Goal: Task Accomplishment & Management: Use online tool/utility

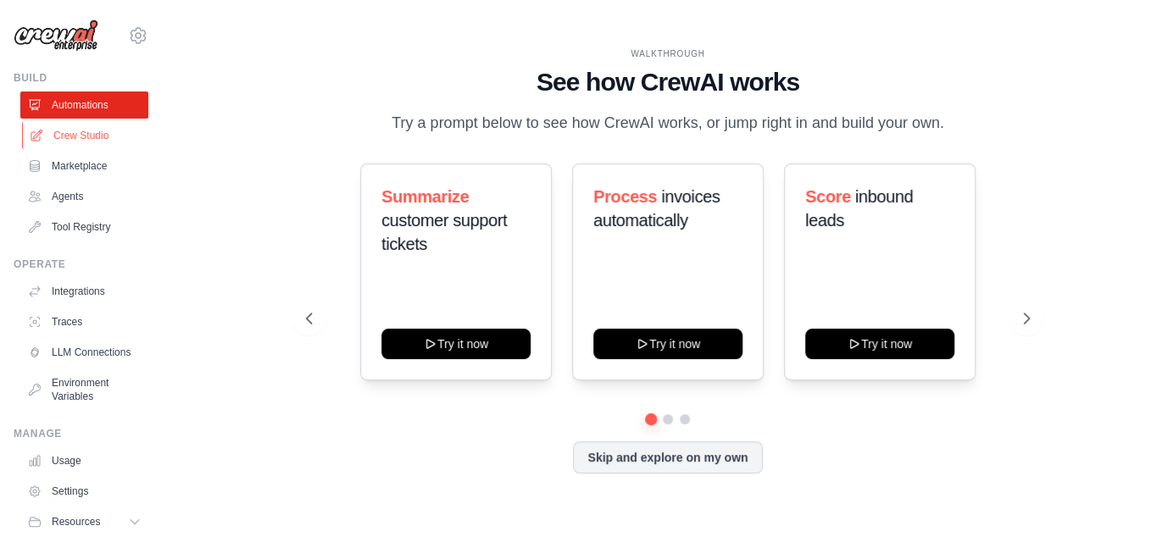
click at [91, 134] on link "Crew Studio" at bounding box center [86, 135] width 128 height 27
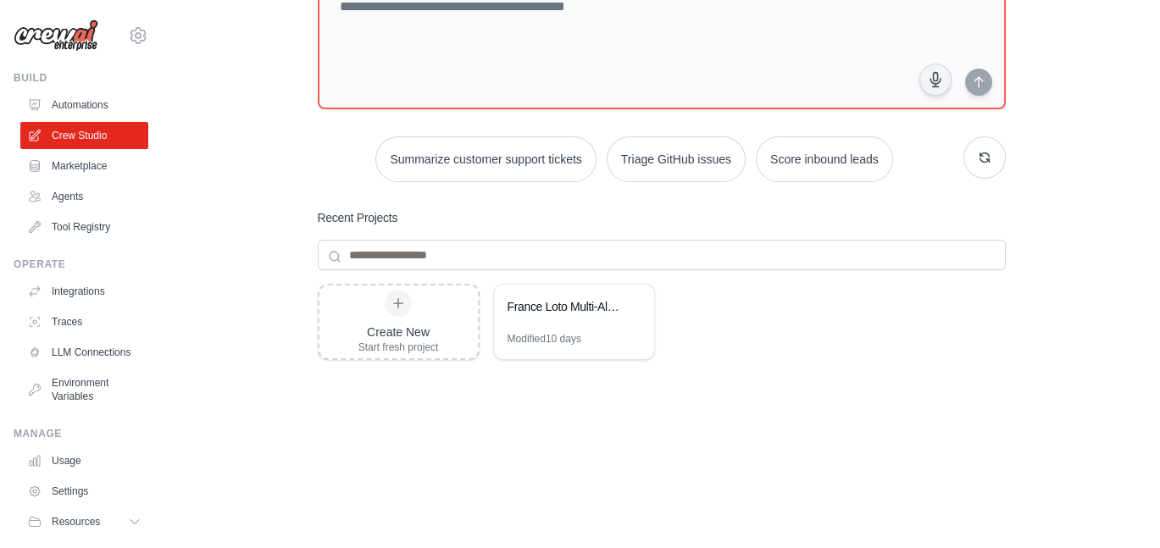
scroll to position [175, 0]
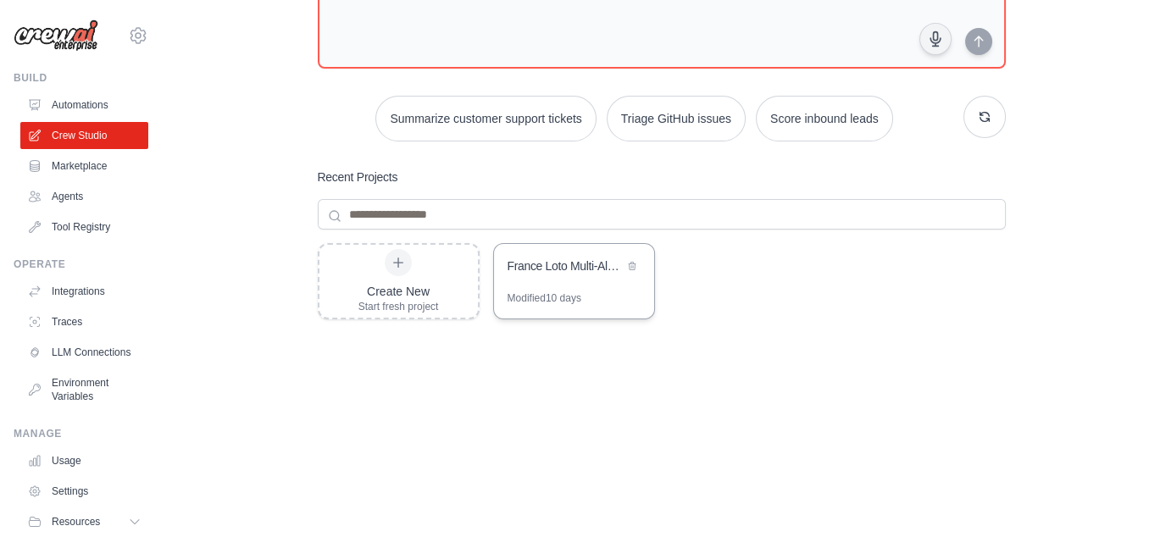
click at [593, 292] on div "Modified 10 days" at bounding box center [574, 304] width 160 height 27
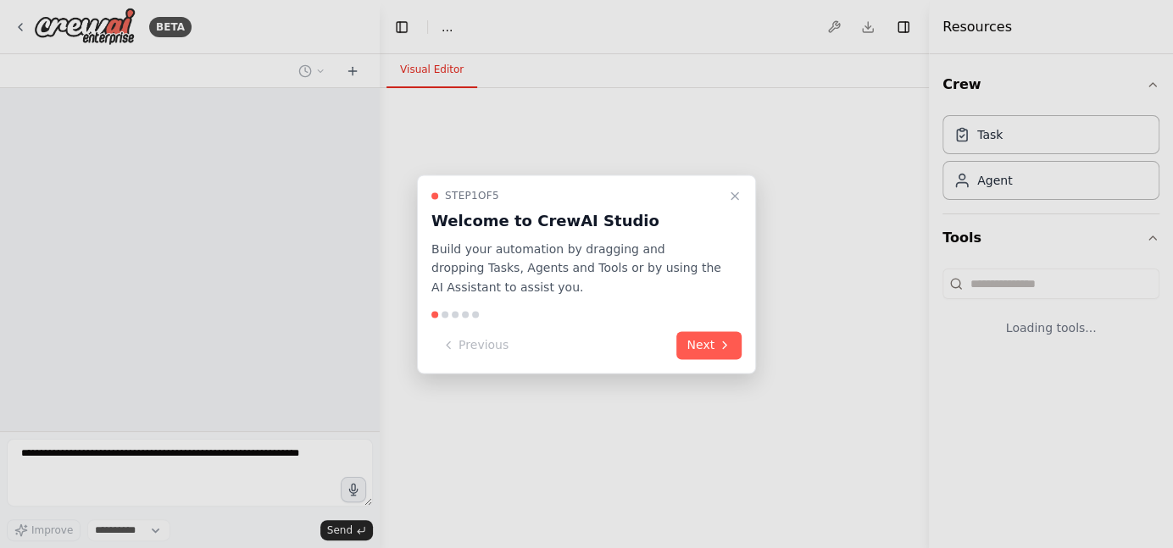
select select "****"
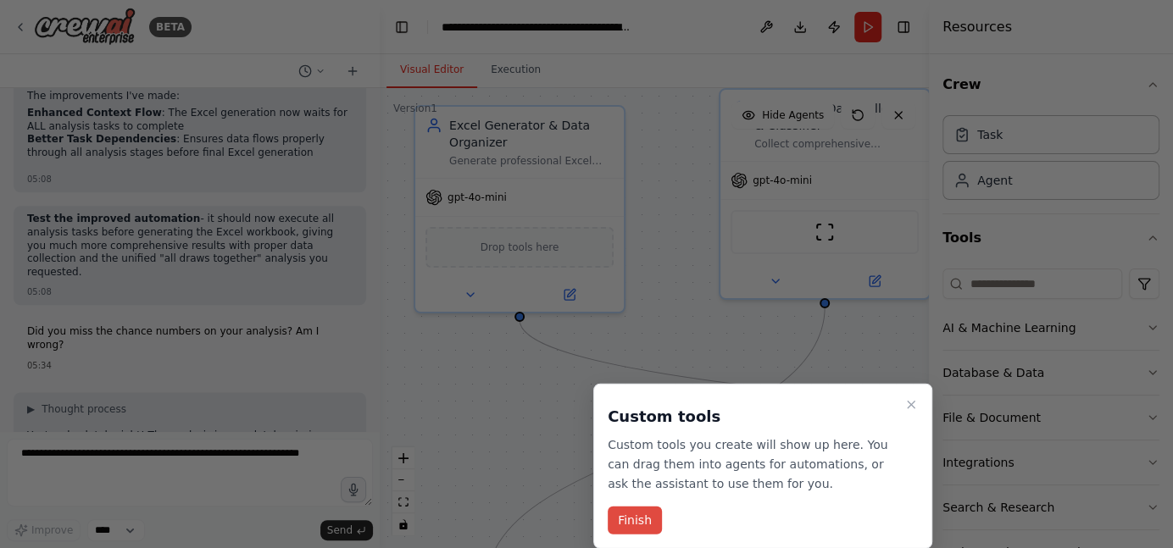
scroll to position [17053, 0]
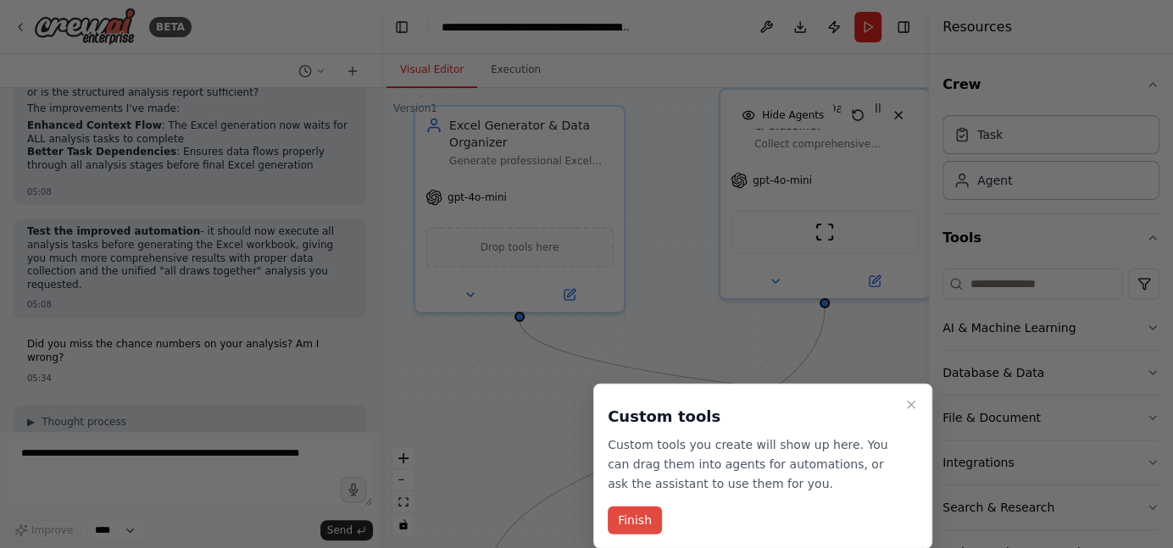
click at [641, 523] on button "Finish" at bounding box center [634, 521] width 54 height 28
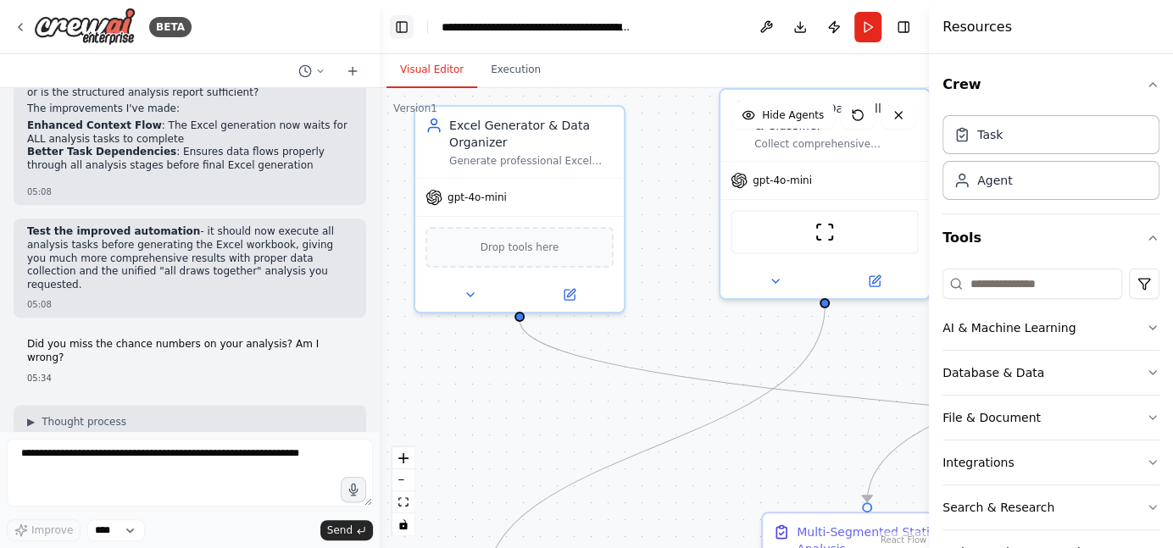
click at [396, 25] on button "Toggle Left Sidebar" at bounding box center [402, 27] width 24 height 24
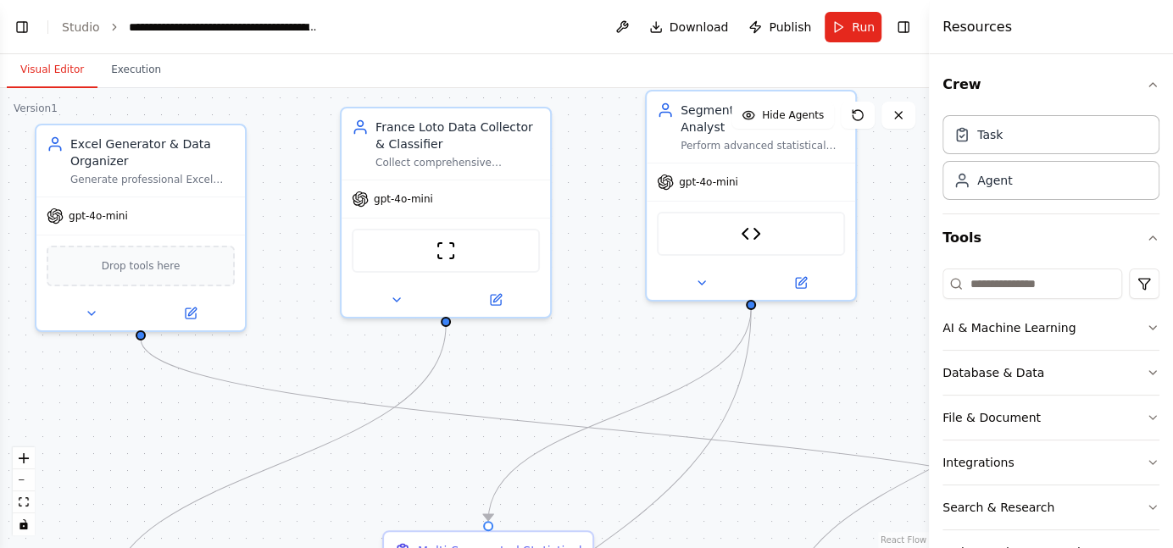
drag, startPoint x: 593, startPoint y: 208, endPoint x: 594, endPoint y: 226, distance: 18.7
click at [594, 226] on div ".deletable-edge-delete-btn { width: 20px; height: 20px; border: 0px solid #ffff…" at bounding box center [464, 318] width 929 height 460
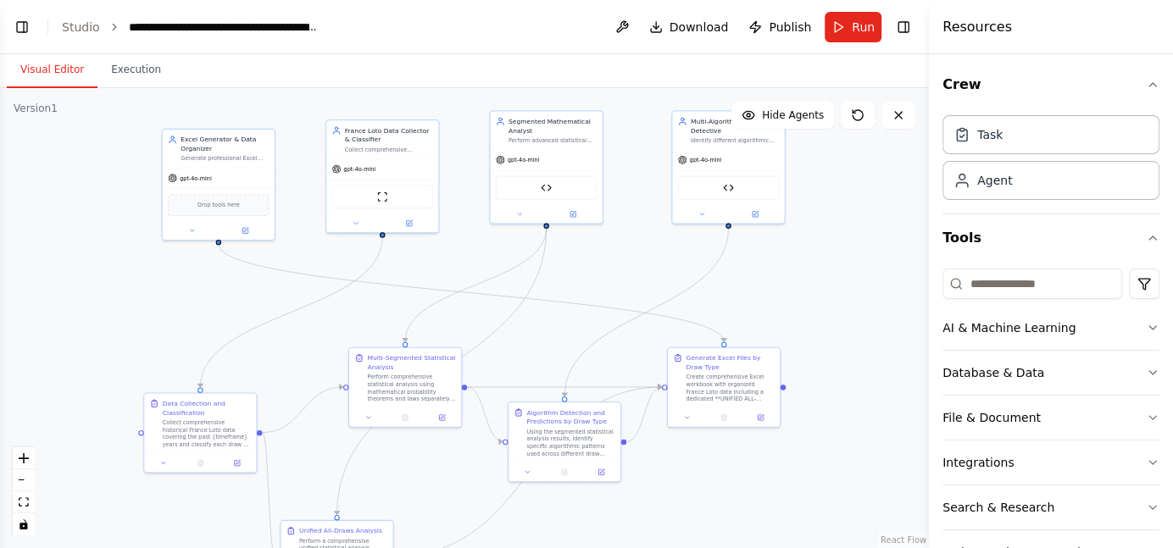
drag, startPoint x: 735, startPoint y: 330, endPoint x: 602, endPoint y: 275, distance: 144.0
click at [602, 275] on div ".deletable-edge-delete-btn { width: 20px; height: 20px; border: 0px solid #ffff…" at bounding box center [464, 318] width 929 height 460
click at [859, 36] on button "Run" at bounding box center [852, 27] width 57 height 31
click at [136, 75] on button "Execution" at bounding box center [135, 71] width 77 height 36
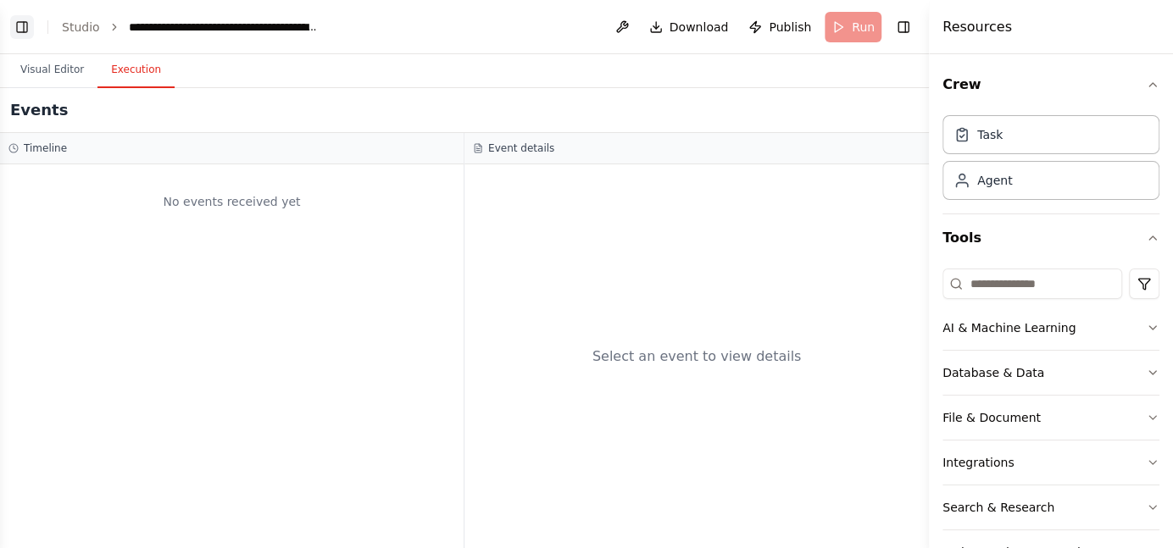
click at [21, 21] on button "Toggle Left Sidebar" at bounding box center [22, 27] width 24 height 24
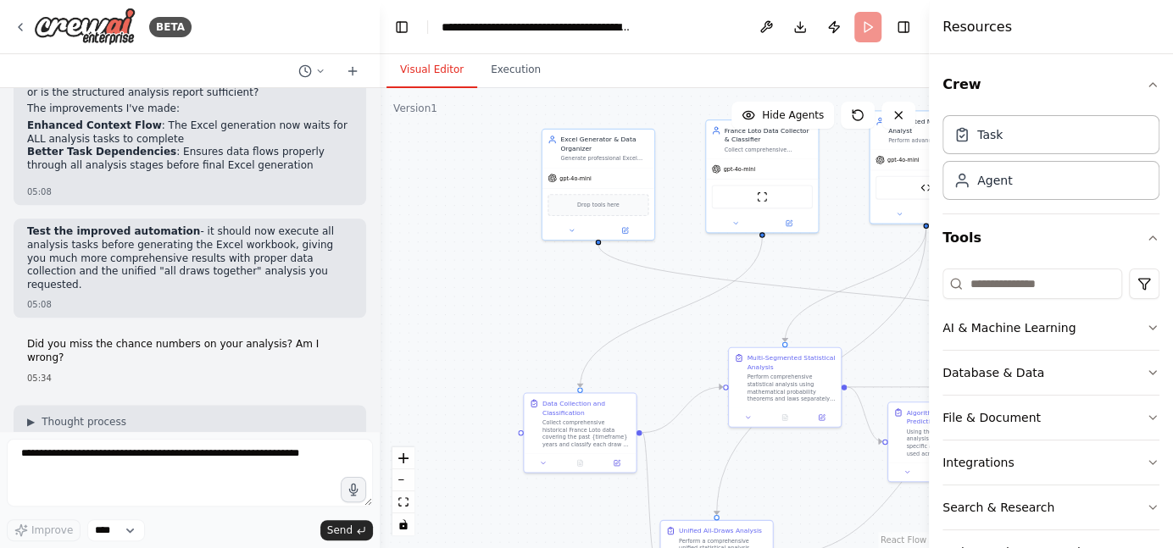
click at [457, 66] on button "Visual Editor" at bounding box center [431, 71] width 91 height 36
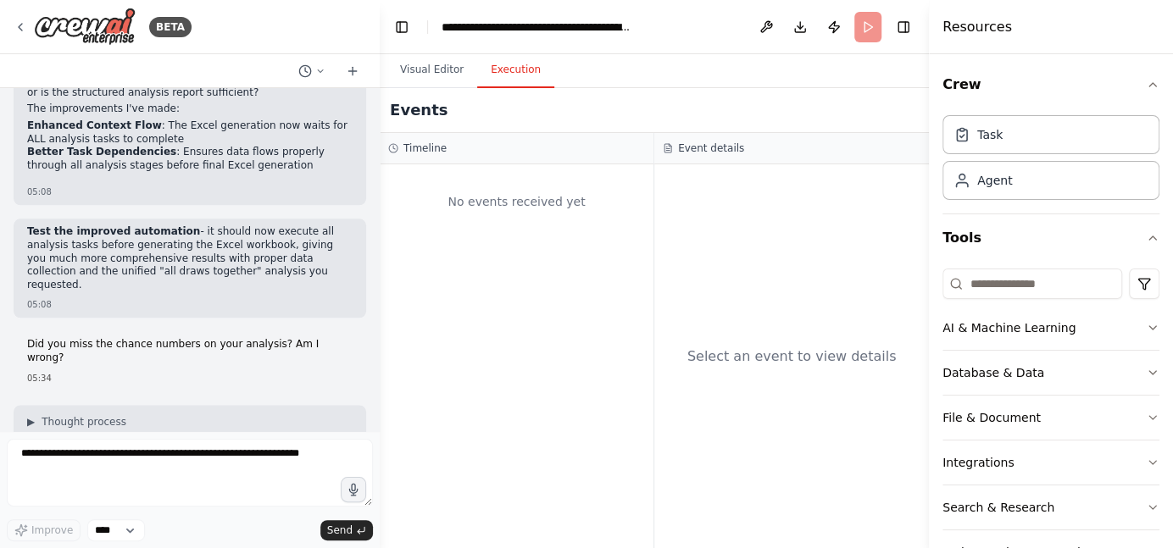
click at [503, 69] on button "Execution" at bounding box center [515, 71] width 77 height 36
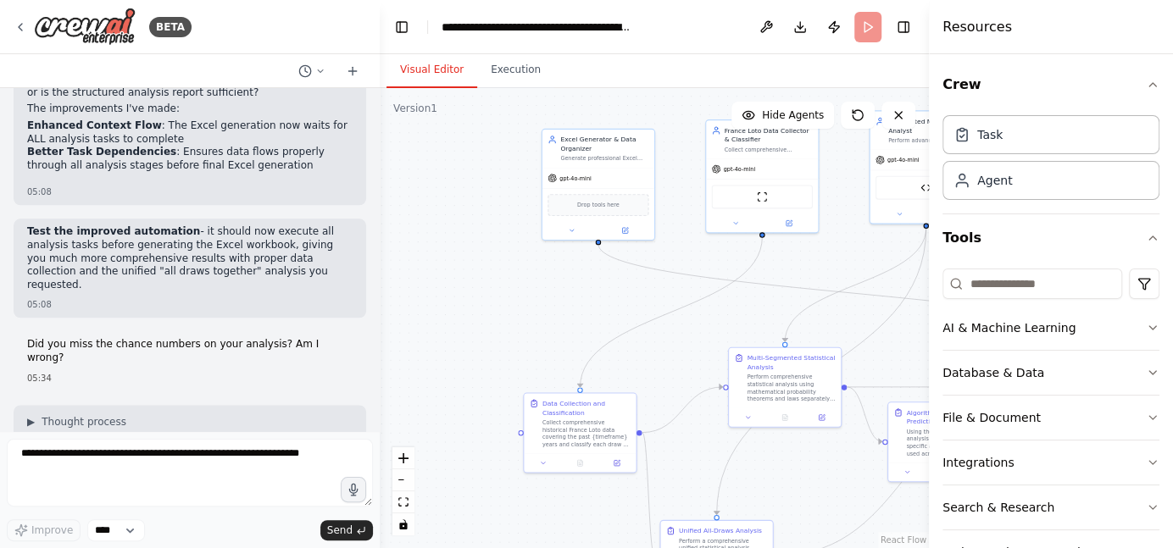
click at [425, 68] on button "Visual Editor" at bounding box center [431, 71] width 91 height 36
click at [392, 24] on button "Toggle Left Sidebar" at bounding box center [402, 27] width 24 height 24
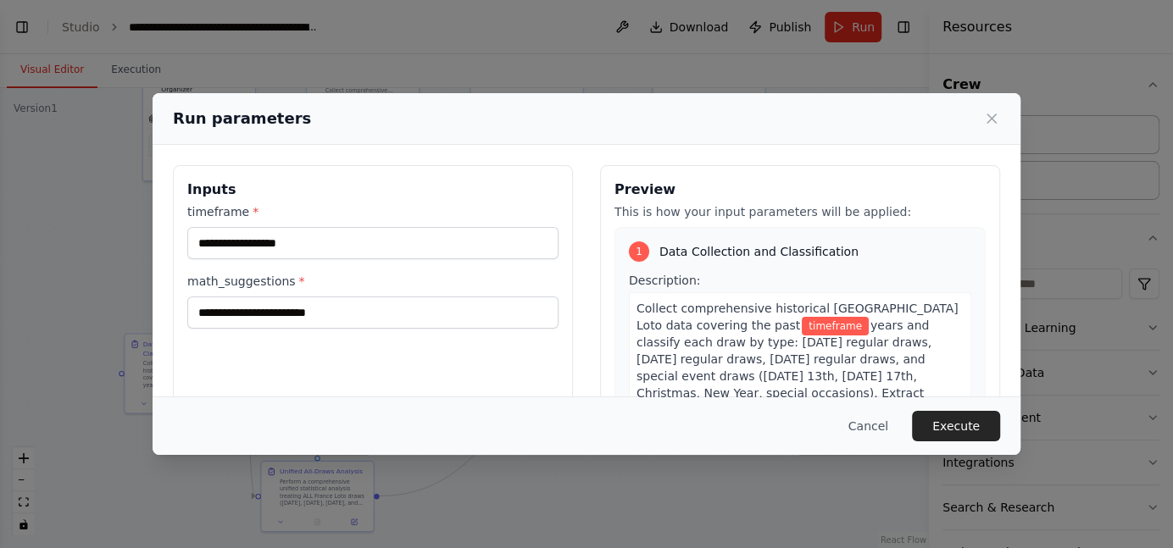
drag, startPoint x: 859, startPoint y: 247, endPoint x: 840, endPoint y: 188, distance: 62.4
click at [840, 188] on body "BETA I want to create a team that collect format organise in a excel file and a…" at bounding box center [586, 274] width 1173 height 548
click at [873, 427] on button "Cancel" at bounding box center [868, 426] width 67 height 31
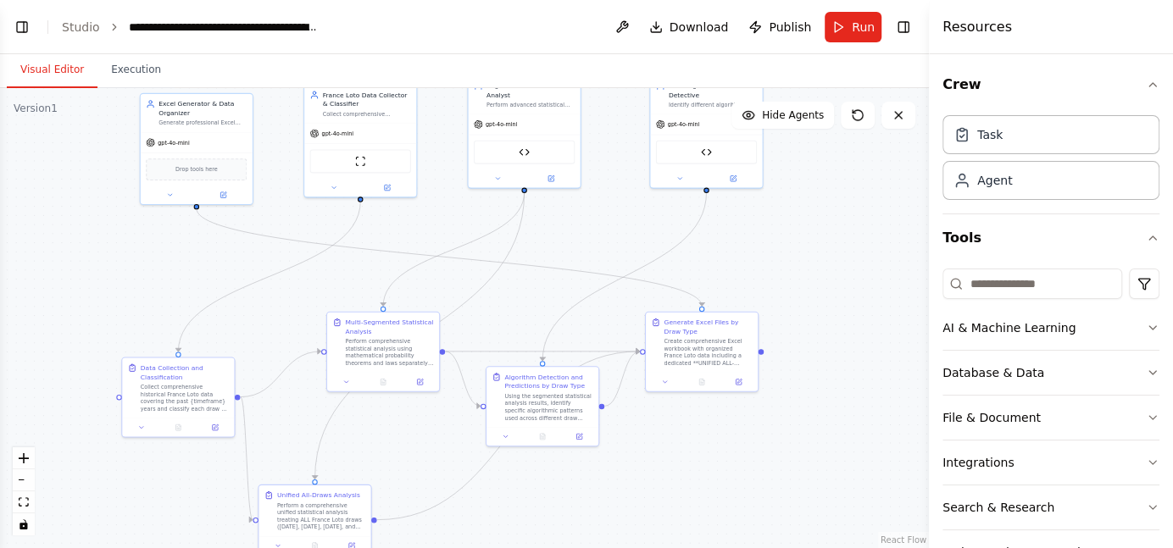
drag, startPoint x: 874, startPoint y: 278, endPoint x: 871, endPoint y: 302, distance: 23.9
click at [871, 302] on div ".deletable-edge-delete-btn { width: 20px; height: 20px; border: 0px solid #ffff…" at bounding box center [464, 318] width 929 height 460
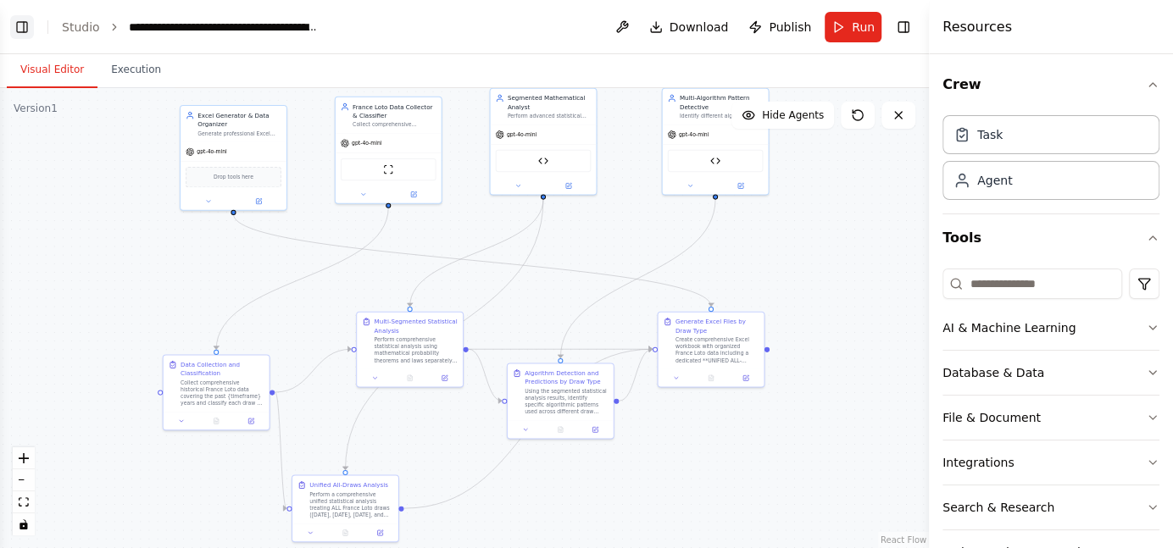
click at [19, 26] on button "Toggle Left Sidebar" at bounding box center [22, 27] width 24 height 24
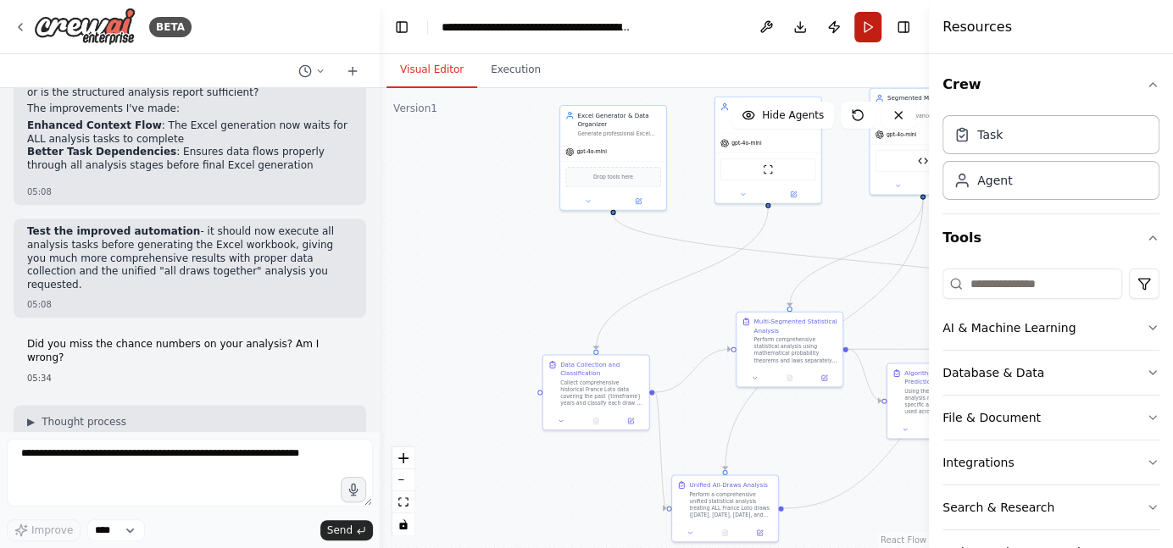
click at [863, 30] on button "Run" at bounding box center [867, 27] width 27 height 31
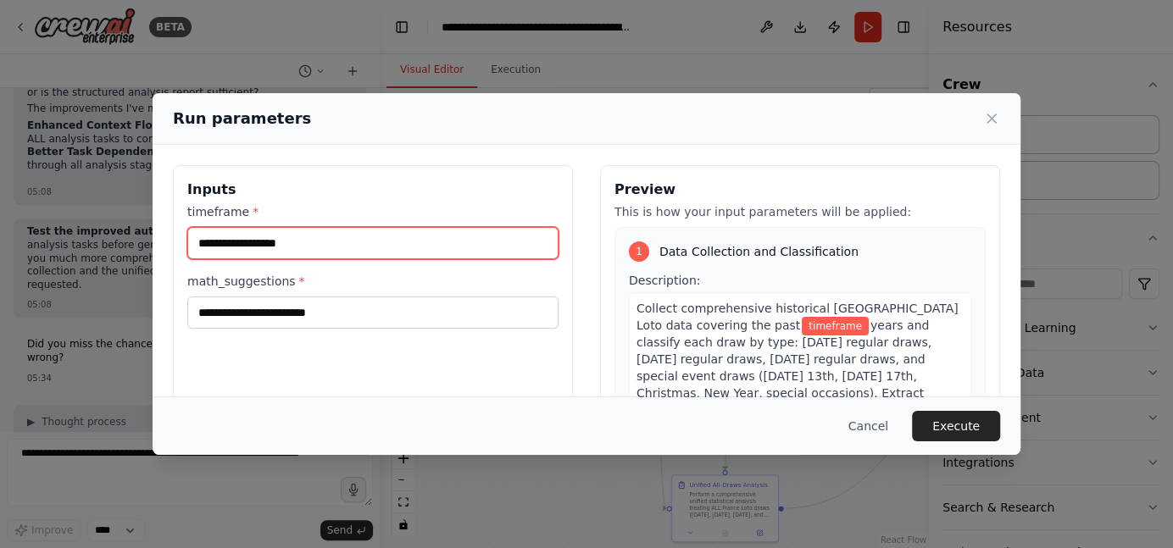
click at [390, 248] on input "timeframe *" at bounding box center [372, 243] width 371 height 32
type input "*"
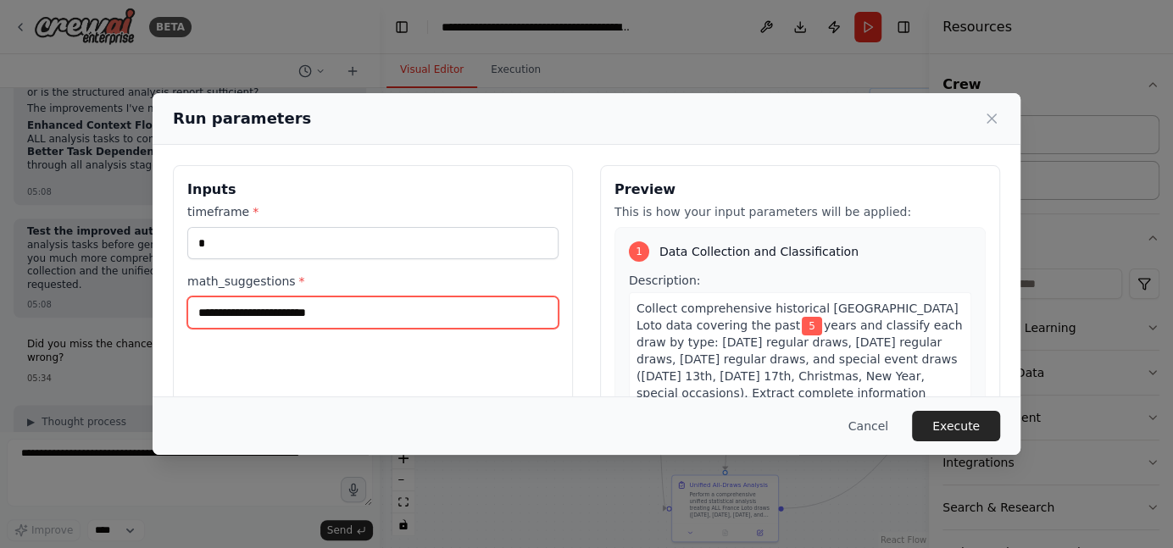
click at [343, 324] on input "math_suggestions *" at bounding box center [372, 313] width 371 height 32
paste input "**********"
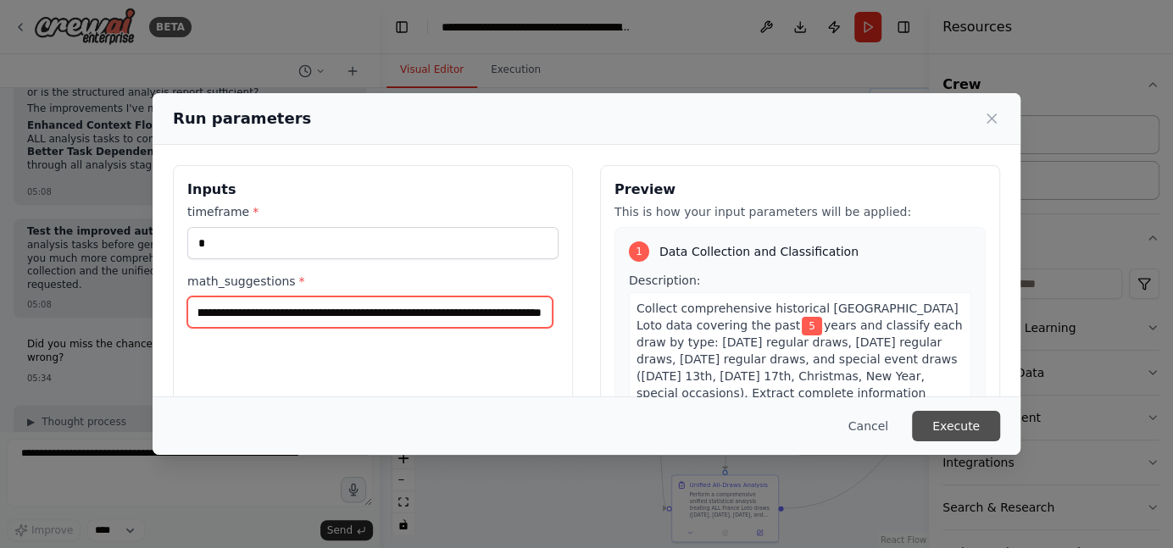
type input "**********"
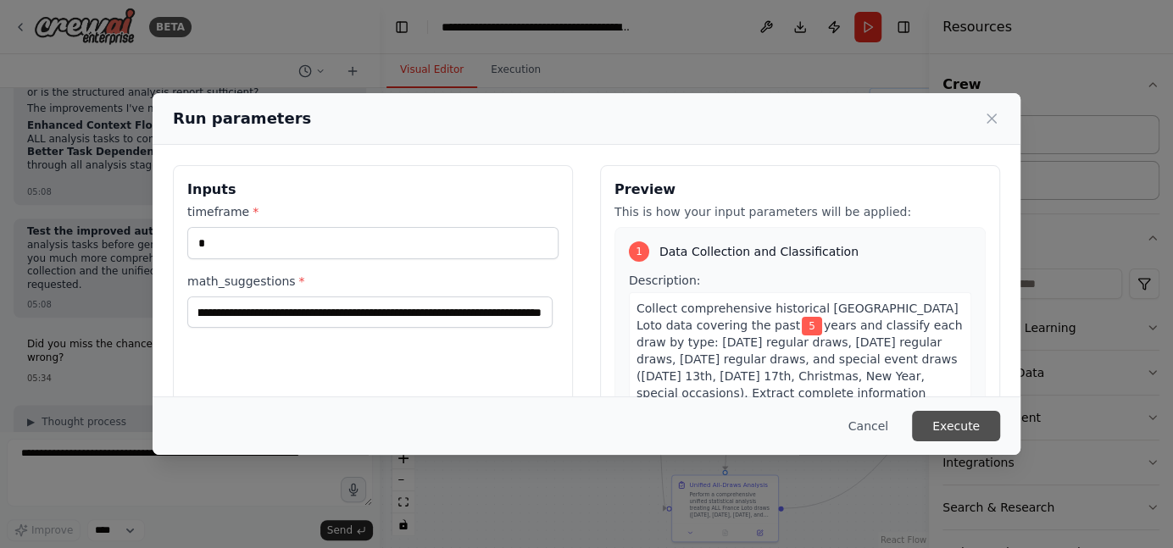
scroll to position [0, 0]
click at [968, 417] on button "Execute" at bounding box center [956, 426] width 88 height 31
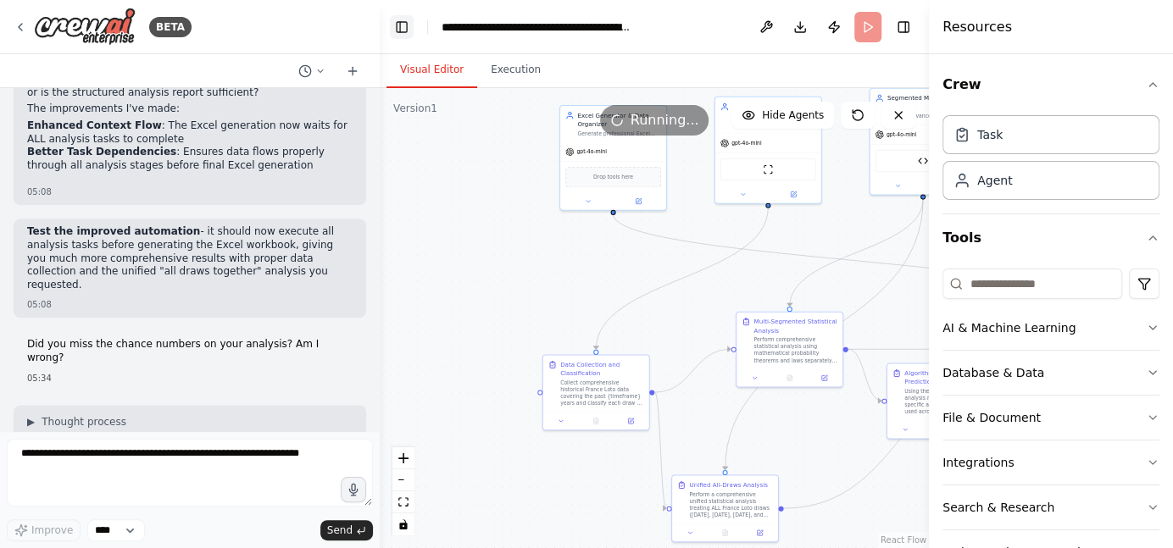
click at [399, 29] on button "Toggle Left Sidebar" at bounding box center [402, 27] width 24 height 24
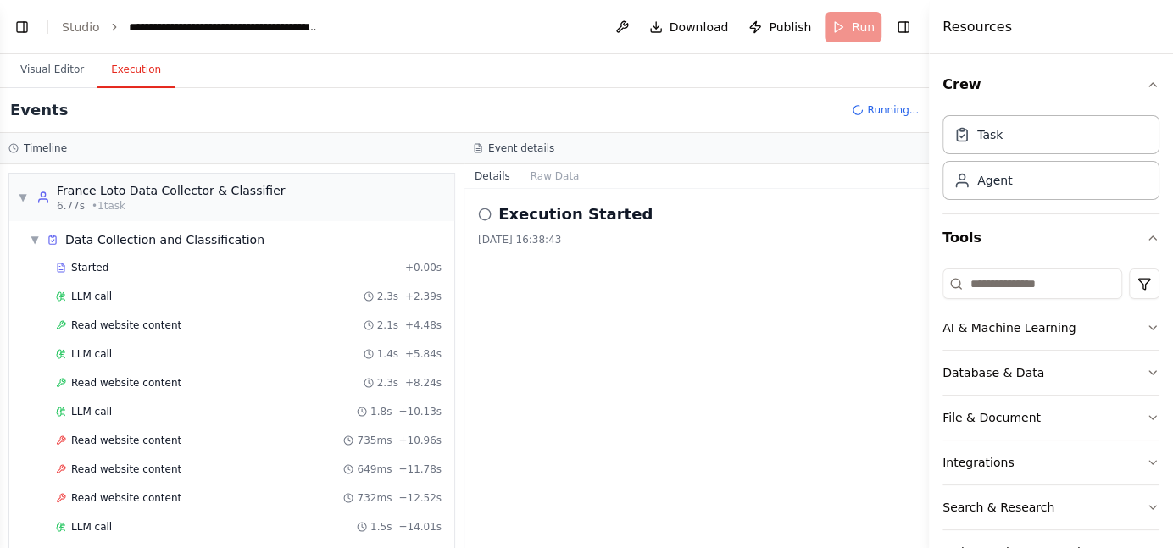
click at [137, 64] on button "Execution" at bounding box center [135, 71] width 77 height 36
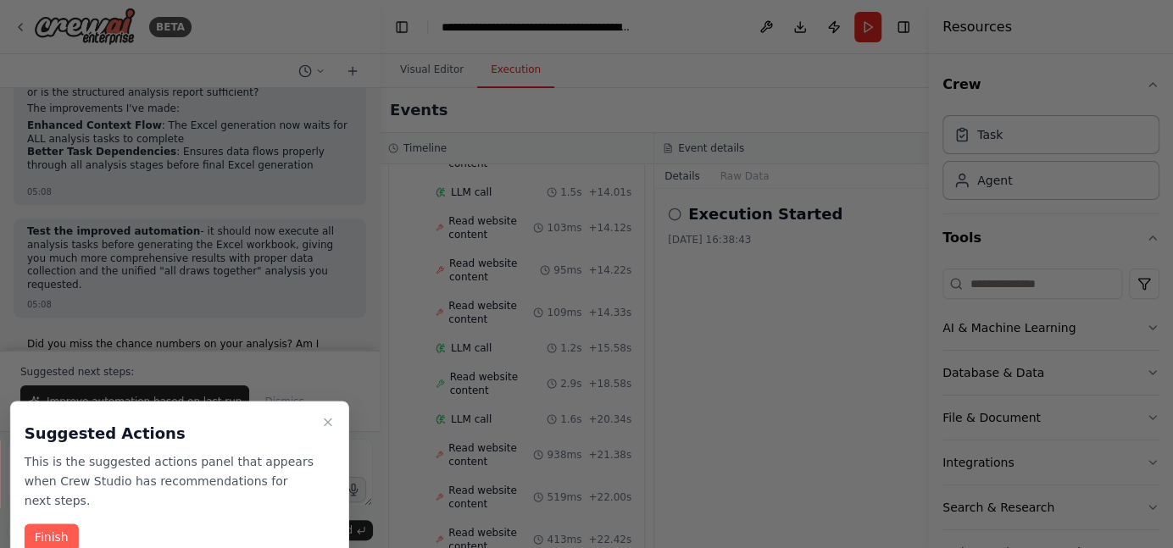
scroll to position [3175, 0]
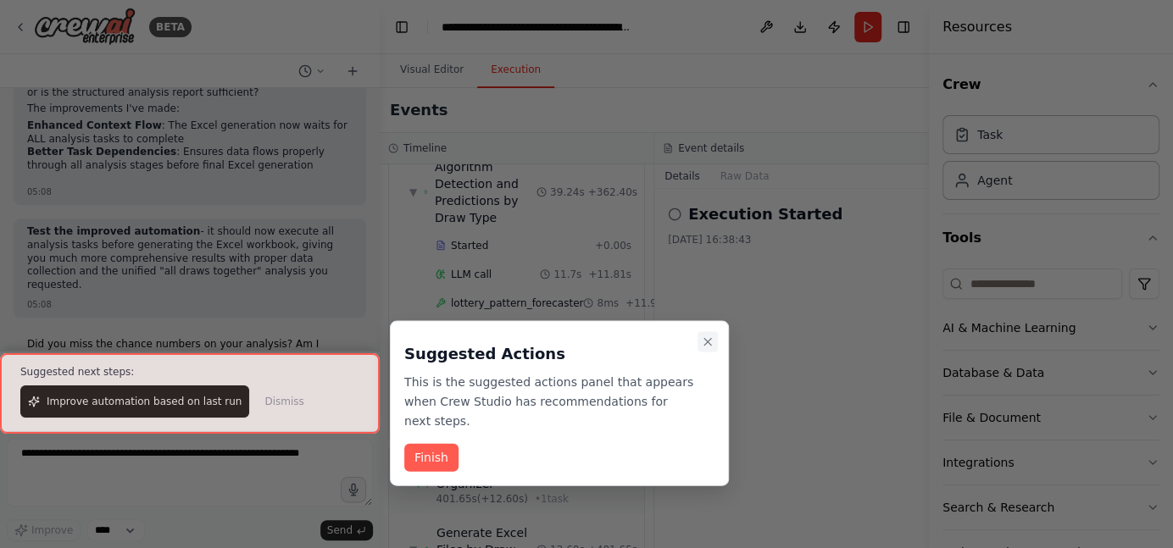
click at [713, 346] on icon "Close walkthrough" at bounding box center [708, 343] width 14 height 14
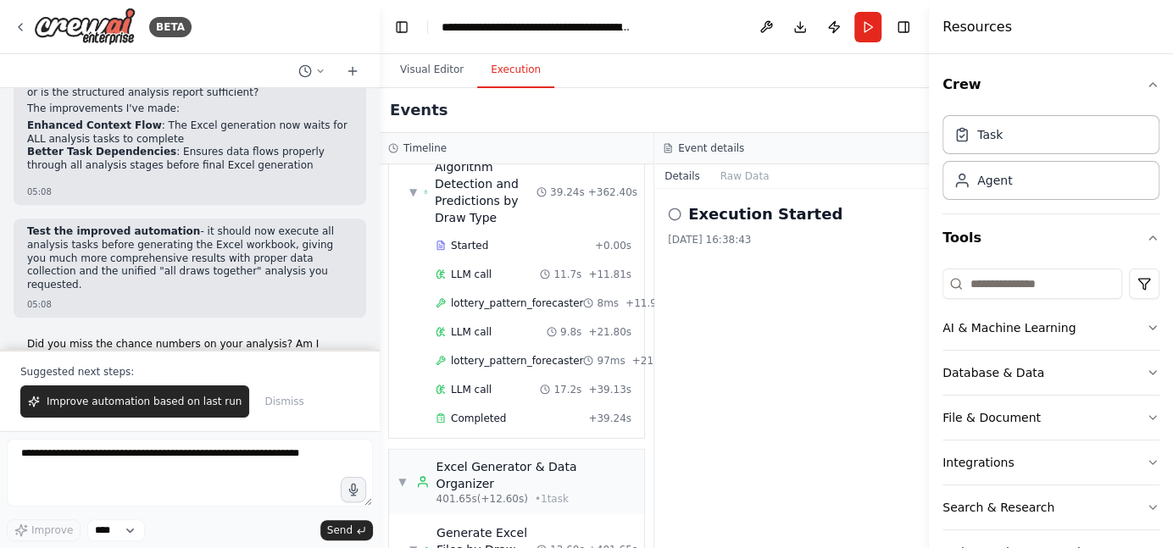
scroll to position [17133, 0]
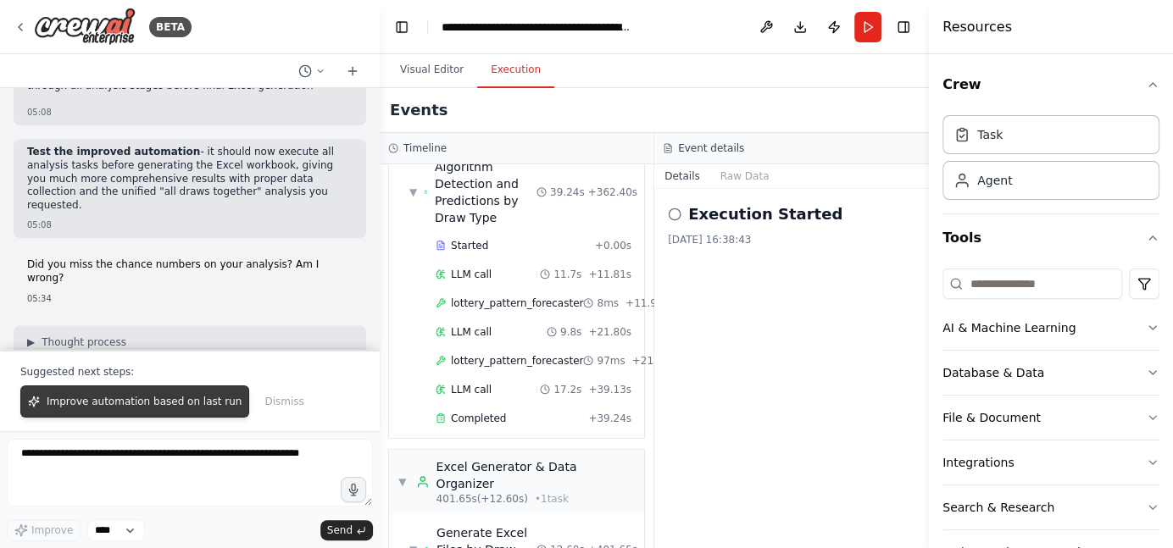
click at [179, 407] on span "Improve automation based on last run" at bounding box center [144, 402] width 195 height 14
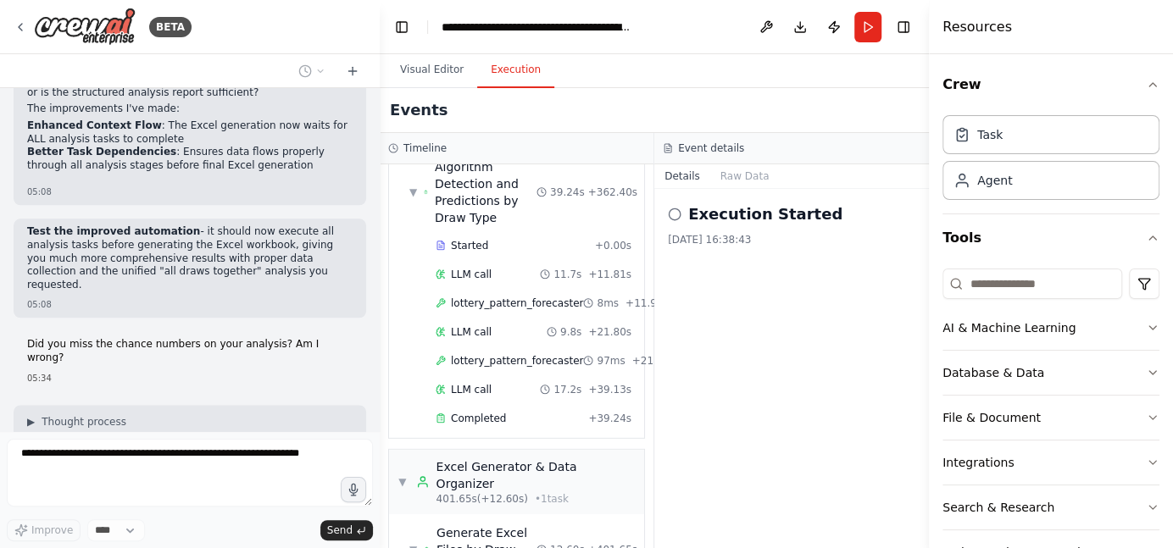
scroll to position [17097, 0]
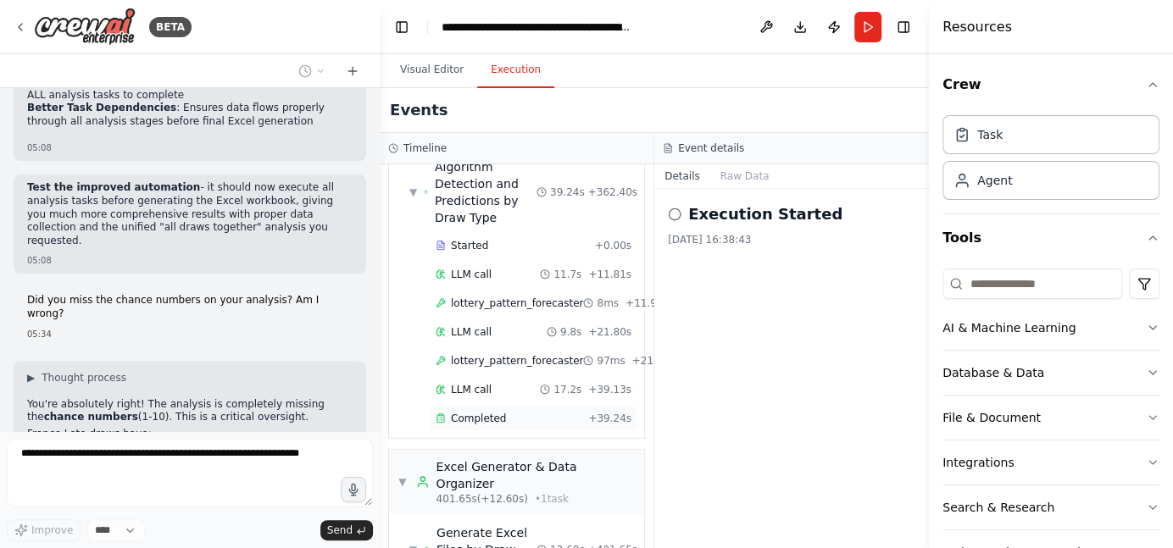
click at [491, 412] on span "Completed" at bounding box center [478, 419] width 55 height 14
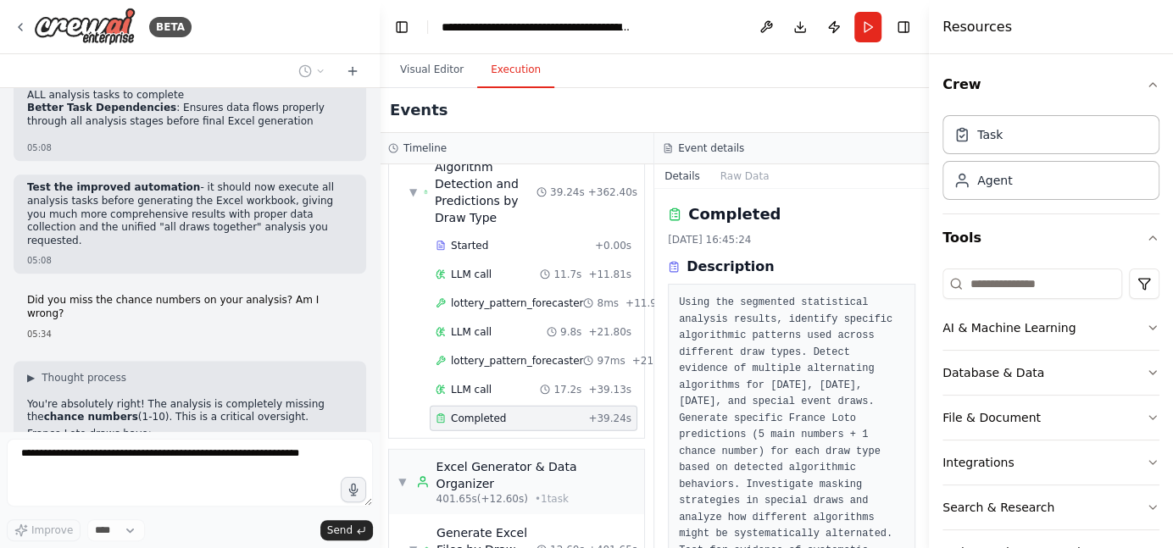
drag, startPoint x: 923, startPoint y: 216, endPoint x: 918, endPoint y: 302, distance: 86.6
click at [918, 302] on div "BETA I want to create a team that collect format organise in a excel file and a…" at bounding box center [586, 274] width 1173 height 548
drag, startPoint x: 921, startPoint y: 241, endPoint x: 922, endPoint y: 305, distance: 64.4
click at [922, 305] on button "Toggle Sidebar" at bounding box center [929, 274] width 14 height 548
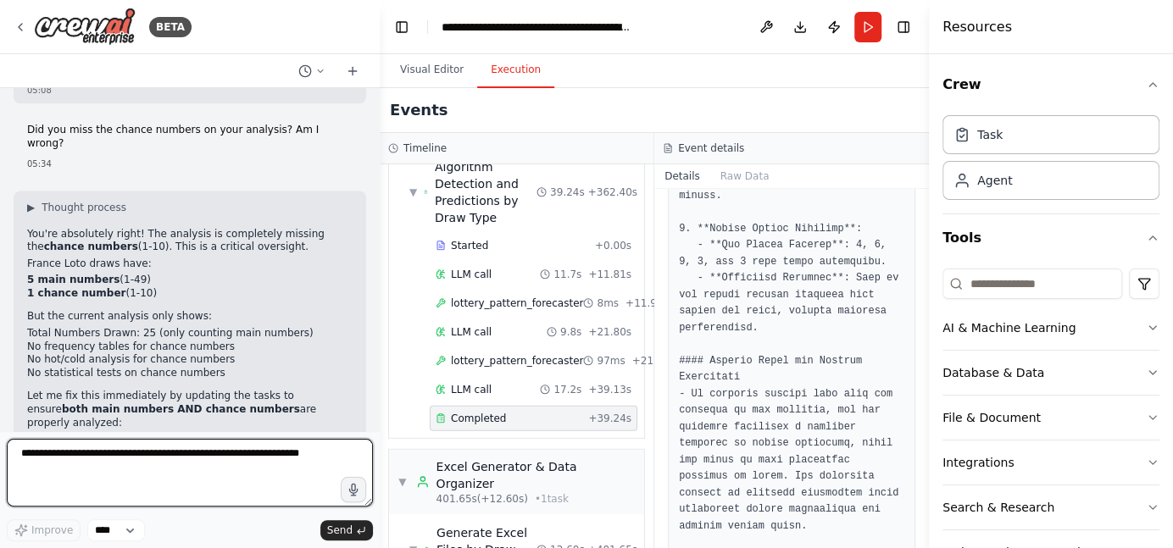
scroll to position [1031, 0]
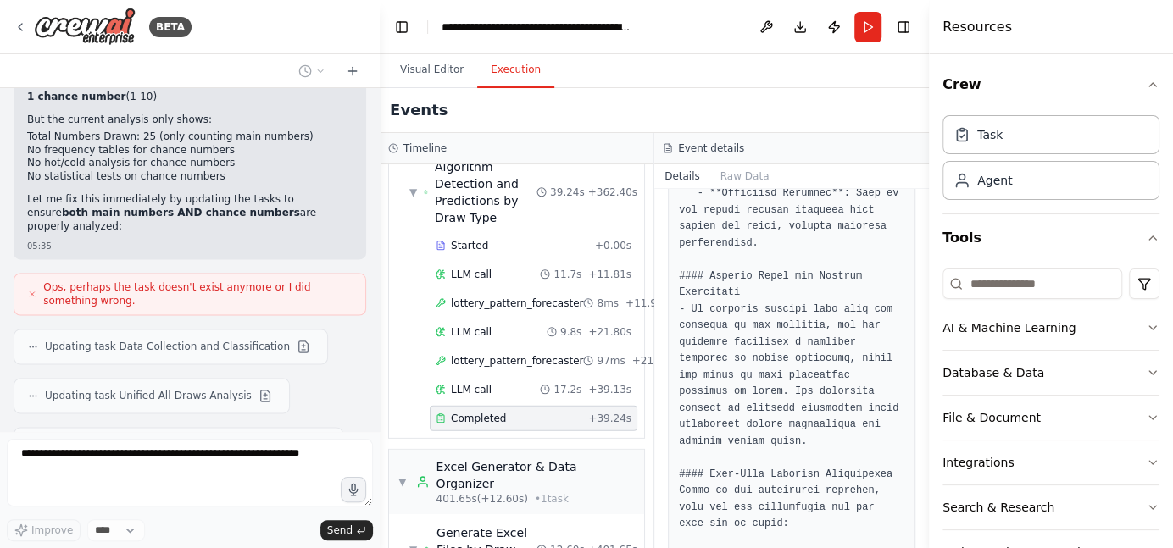
drag, startPoint x: 679, startPoint y: 275, endPoint x: 841, endPoint y: 522, distance: 296.1
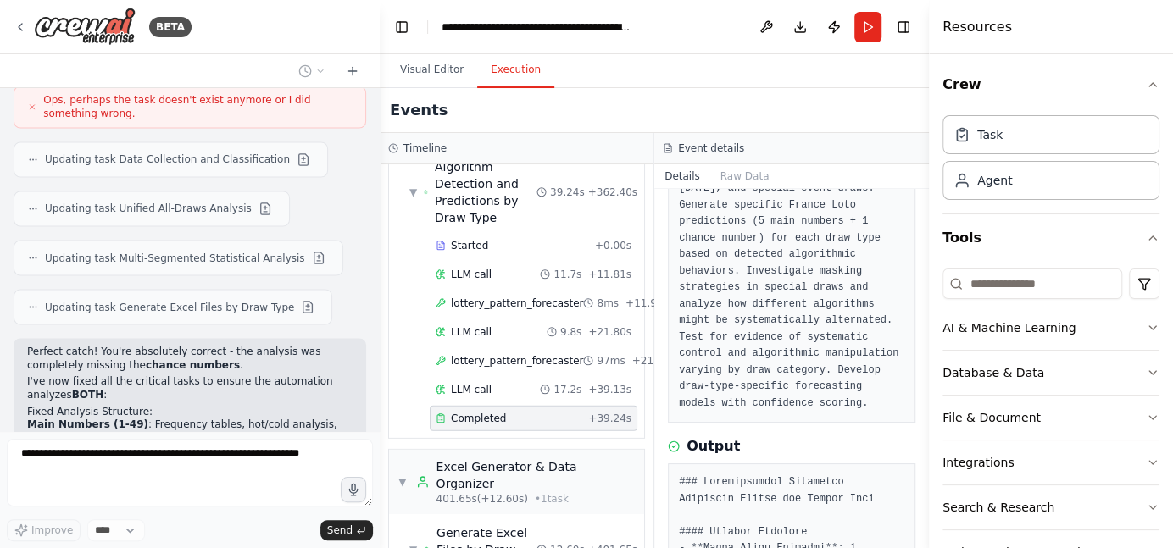
scroll to position [17666, 0]
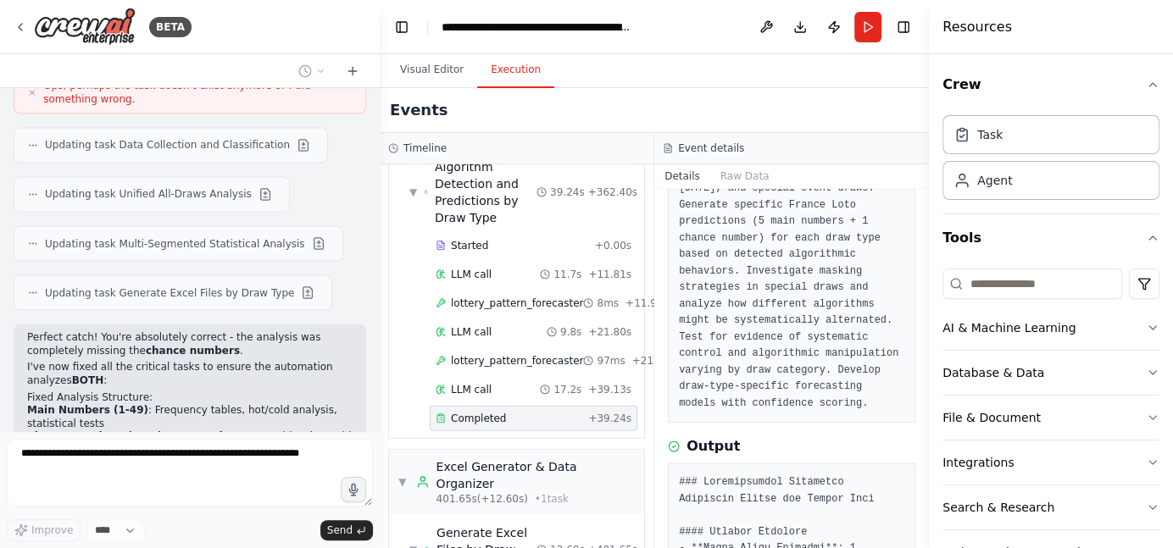
drag, startPoint x: 806, startPoint y: 503, endPoint x: 685, endPoint y: 473, distance: 124.9
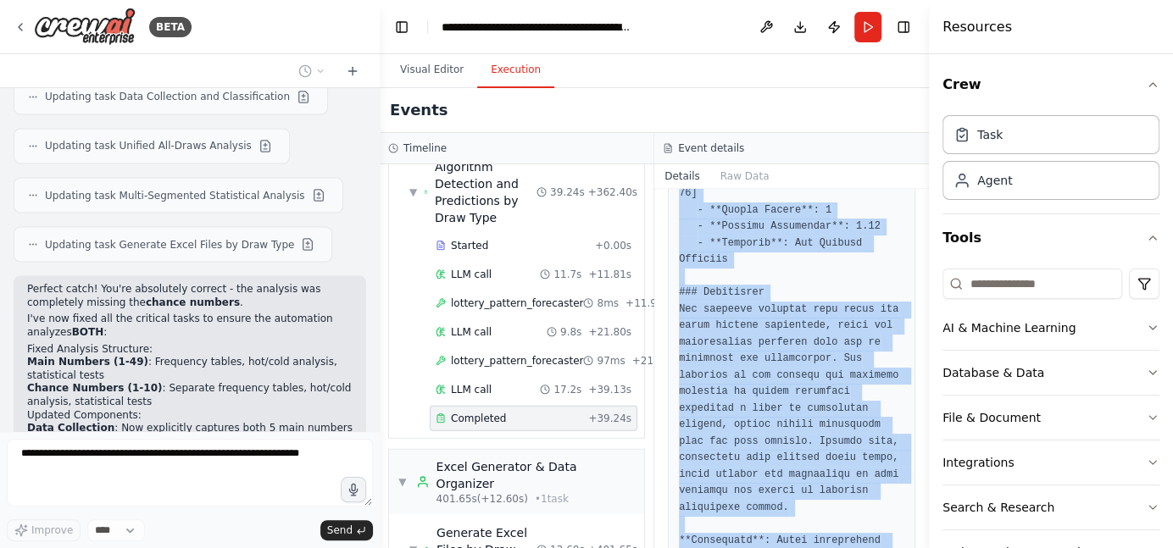
scroll to position [1977, 0]
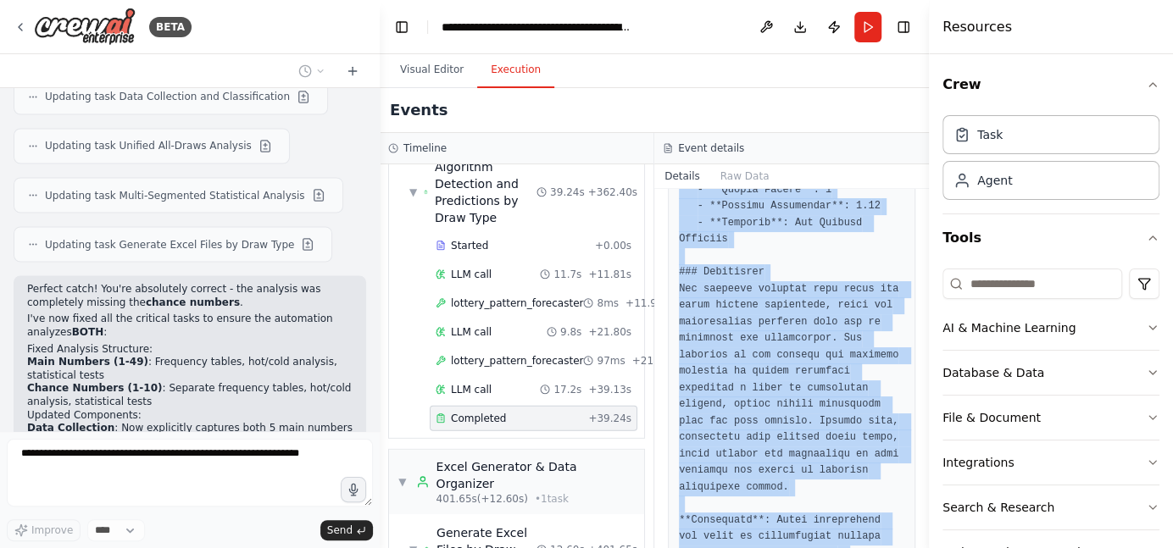
drag, startPoint x: 678, startPoint y: 467, endPoint x: 827, endPoint y: 504, distance: 153.7
copy pre "### Comprehensive Algorithm Detection Report for France Loto #### General Analy…"
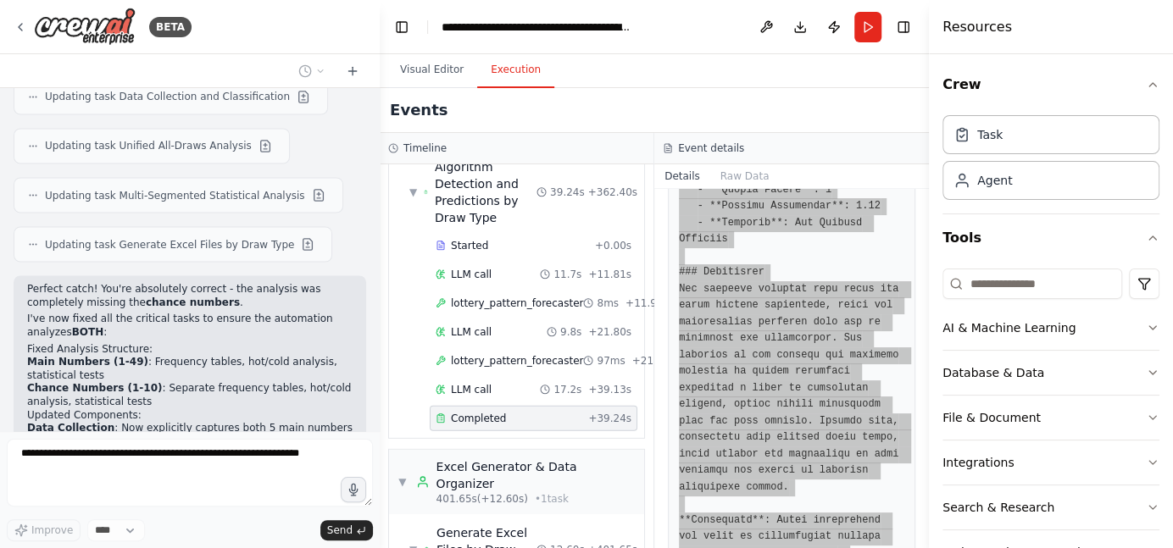
scroll to position [17763, 0]
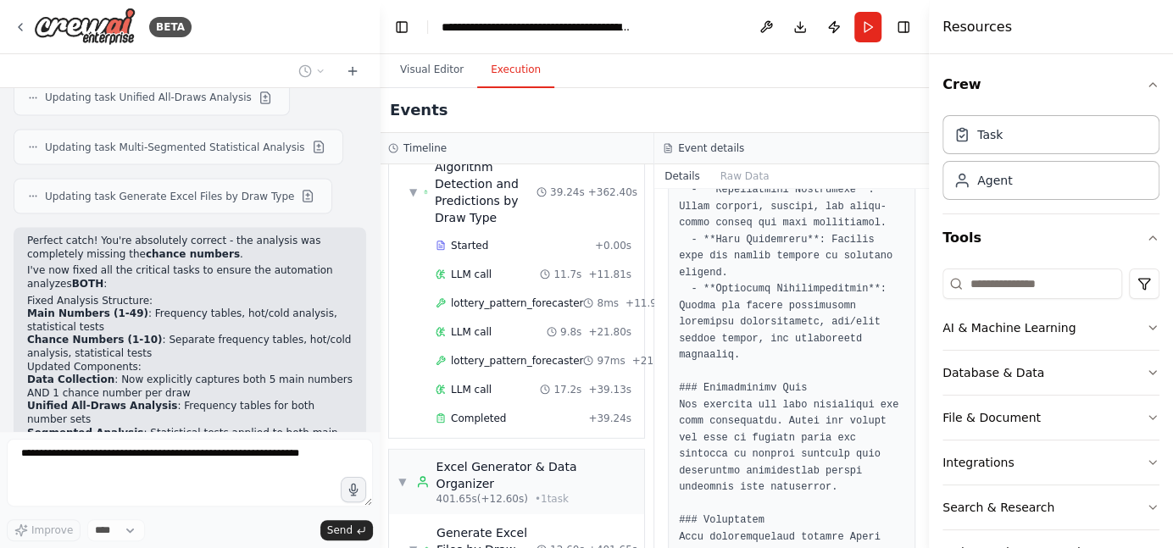
drag, startPoint x: 922, startPoint y: 487, endPoint x: 925, endPoint y: 532, distance: 45.0
click at [925, 532] on button "Toggle Sidebar" at bounding box center [929, 274] width 14 height 548
drag, startPoint x: 921, startPoint y: 486, endPoint x: 905, endPoint y: 512, distance: 30.1
click at [922, 541] on button "Toggle Sidebar" at bounding box center [929, 274] width 14 height 548
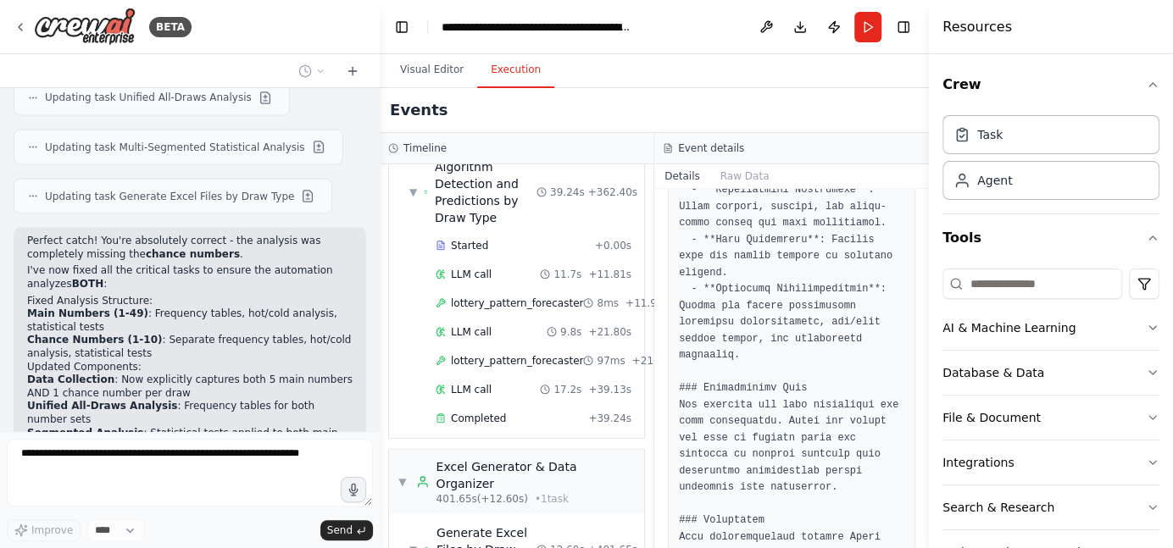
drag, startPoint x: 923, startPoint y: 474, endPoint x: 918, endPoint y: 383, distance: 91.6
click at [918, 383] on div "BETA I want to create a team that collect format organise in a excel file and a…" at bounding box center [586, 274] width 1173 height 548
click at [922, 196] on button "Toggle Sidebar" at bounding box center [929, 274] width 14 height 548
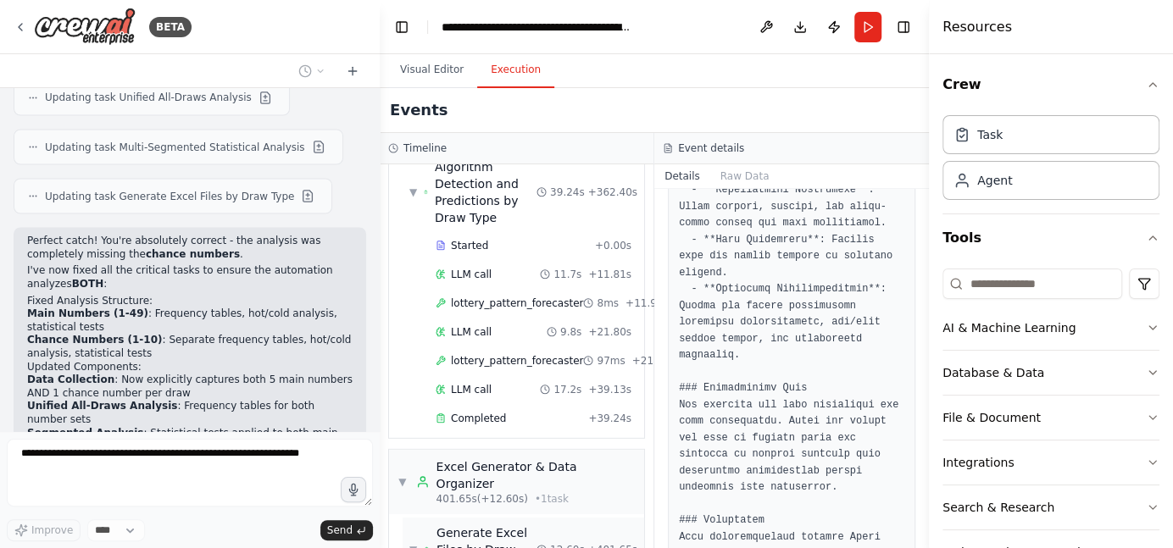
click at [463, 524] on div "Generate Excel Files by Draw Type" at bounding box center [486, 549] width 100 height 51
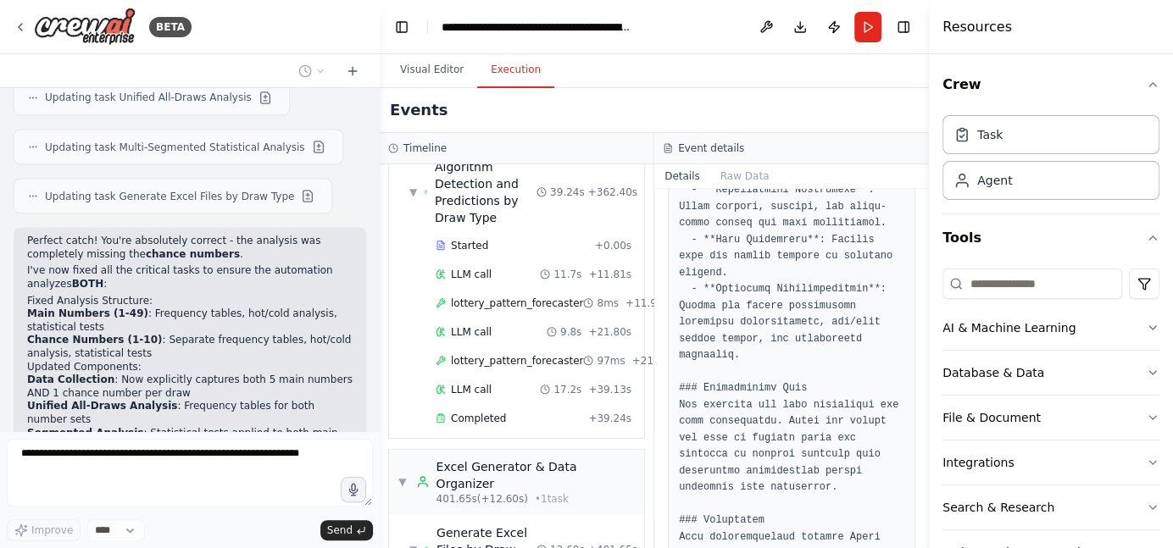
click at [924, 198] on button "Toggle Sidebar" at bounding box center [929, 274] width 14 height 548
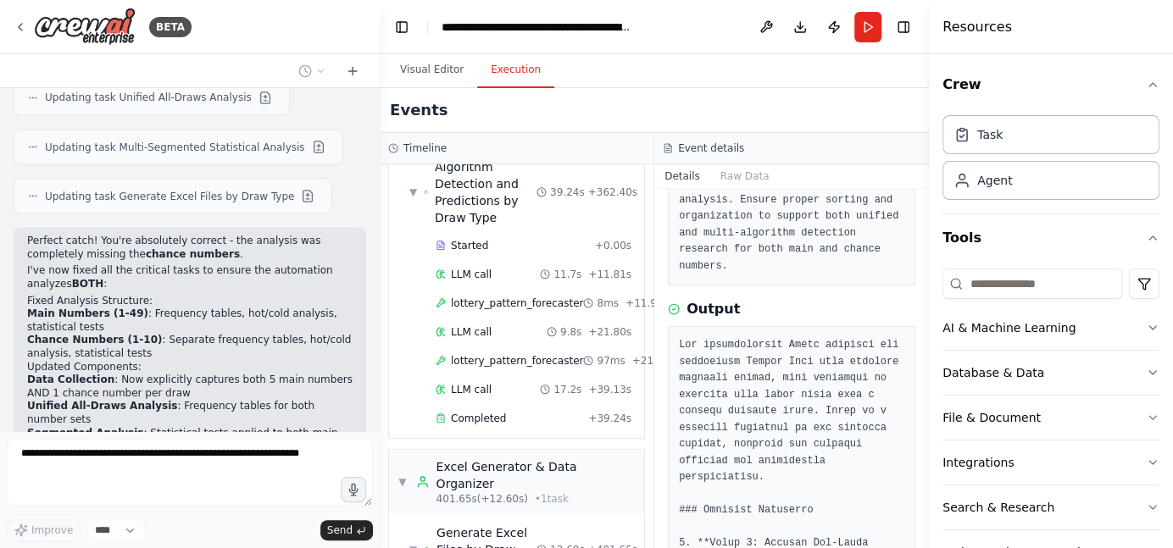
scroll to position [475, 0]
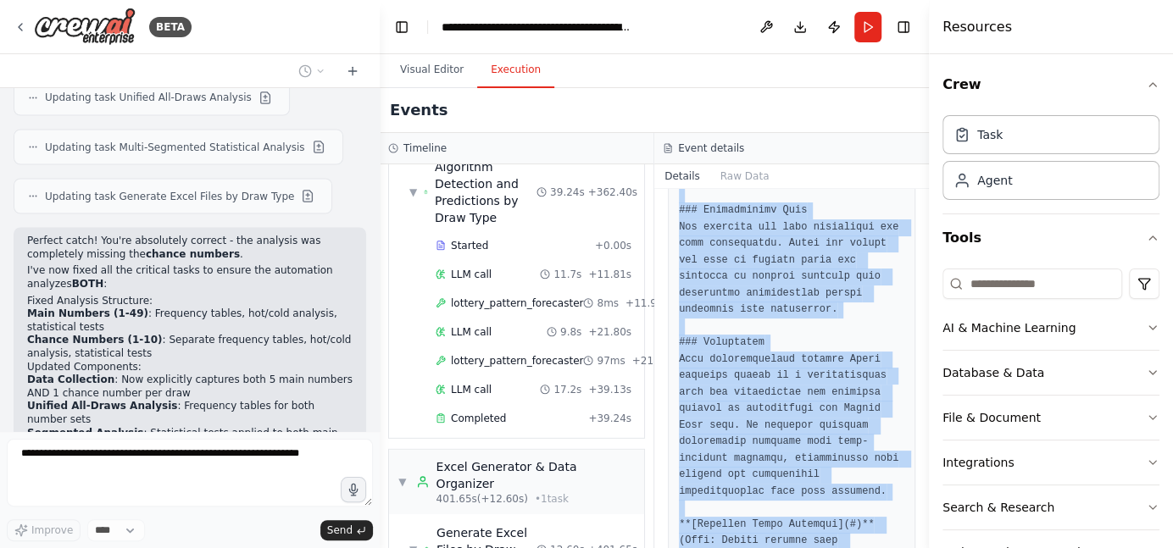
scroll to position [2274, 0]
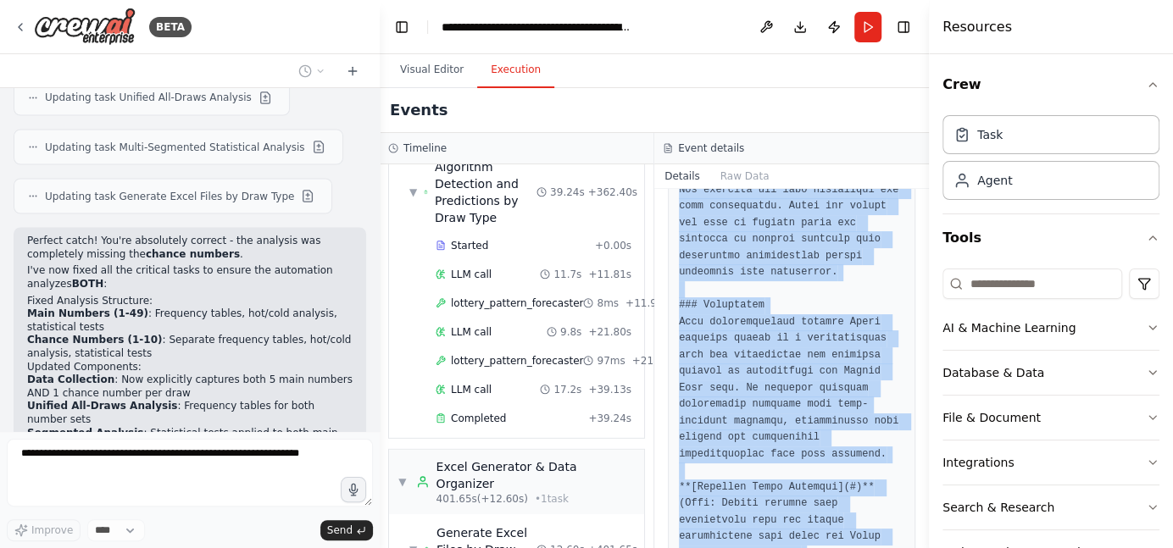
drag, startPoint x: 679, startPoint y: 282, endPoint x: 784, endPoint y: 546, distance: 283.4
click at [818, 547] on html "BETA I want to create a team that collect format organise in a excel file and a…" at bounding box center [586, 274] width 1173 height 548
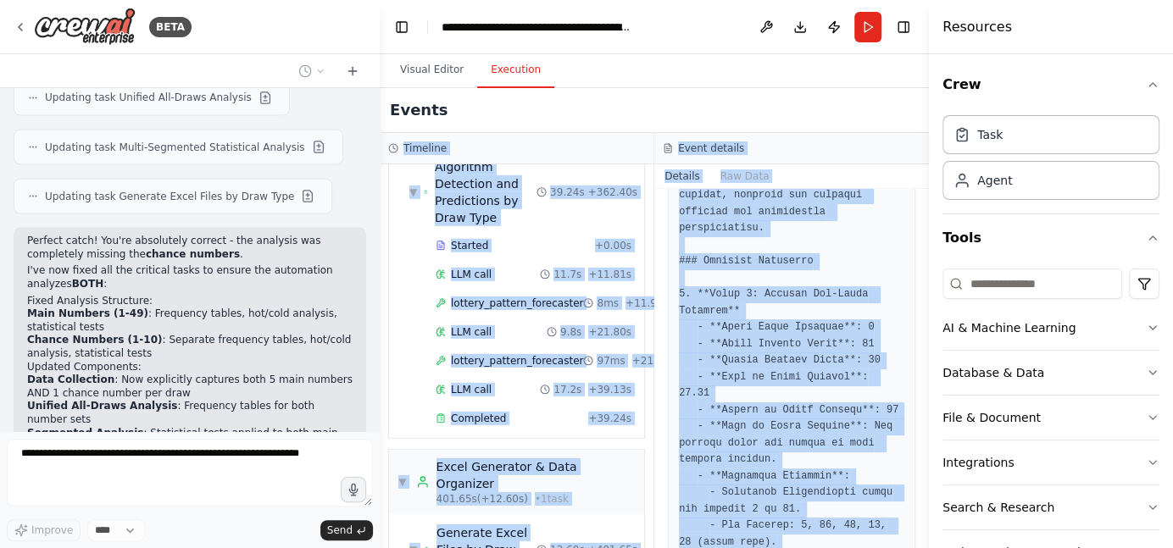
scroll to position [0, 0]
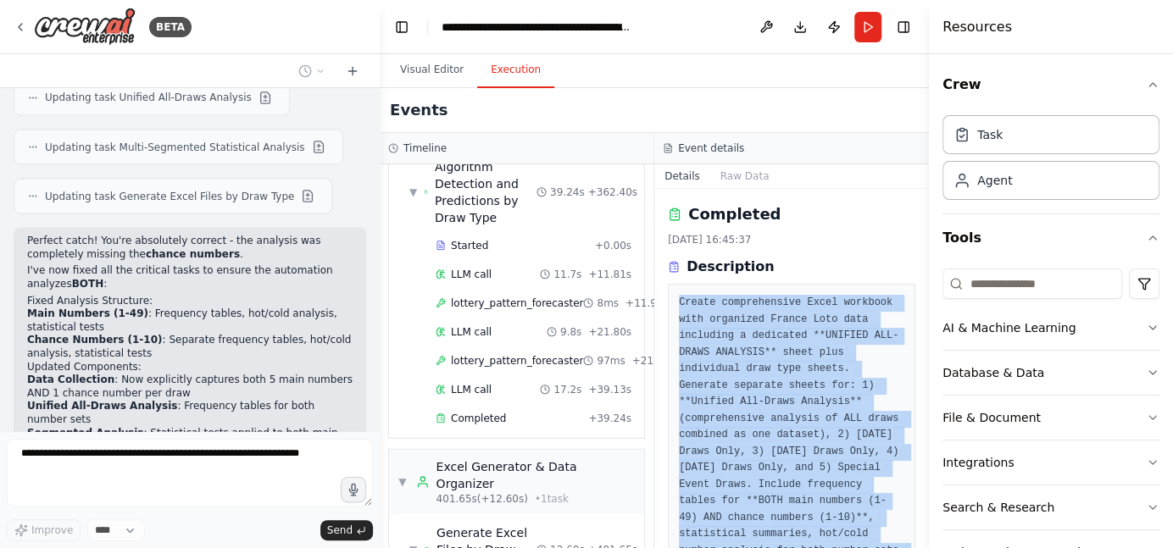
drag, startPoint x: 857, startPoint y: 505, endPoint x: 676, endPoint y: 294, distance: 278.2
click at [676, 294] on div "Completed 17/09/2025, 16:45:37 Description Create comprehensive Excel workbook …" at bounding box center [791, 368] width 275 height 359
copy div "Create comprehensive Excel workbook with organized France Loto data including a…"
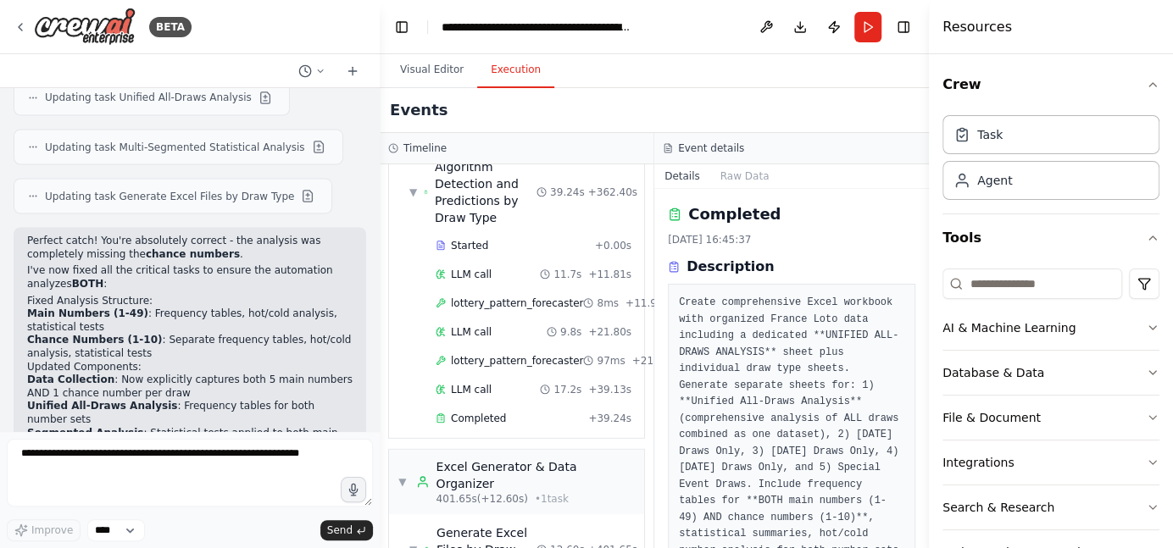
scroll to position [18316, 0]
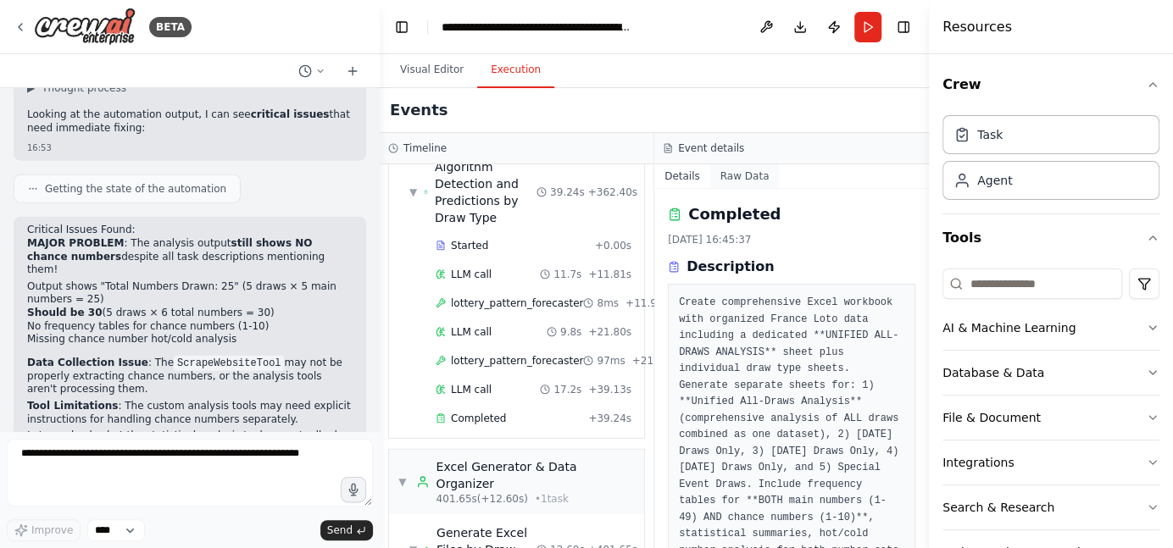
click at [744, 175] on button "Raw Data" at bounding box center [744, 176] width 69 height 24
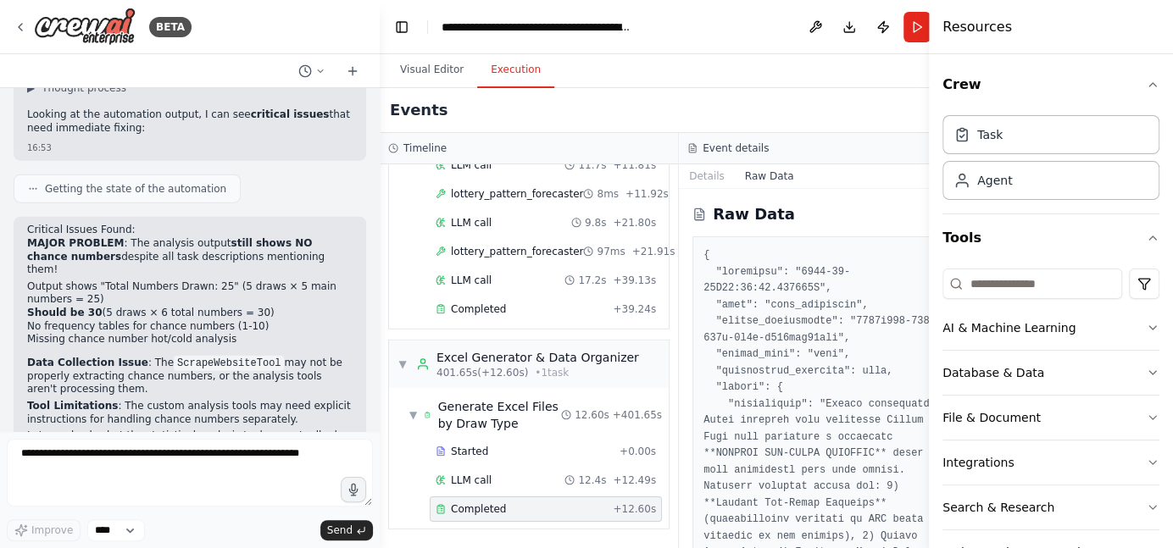
scroll to position [3104, 0]
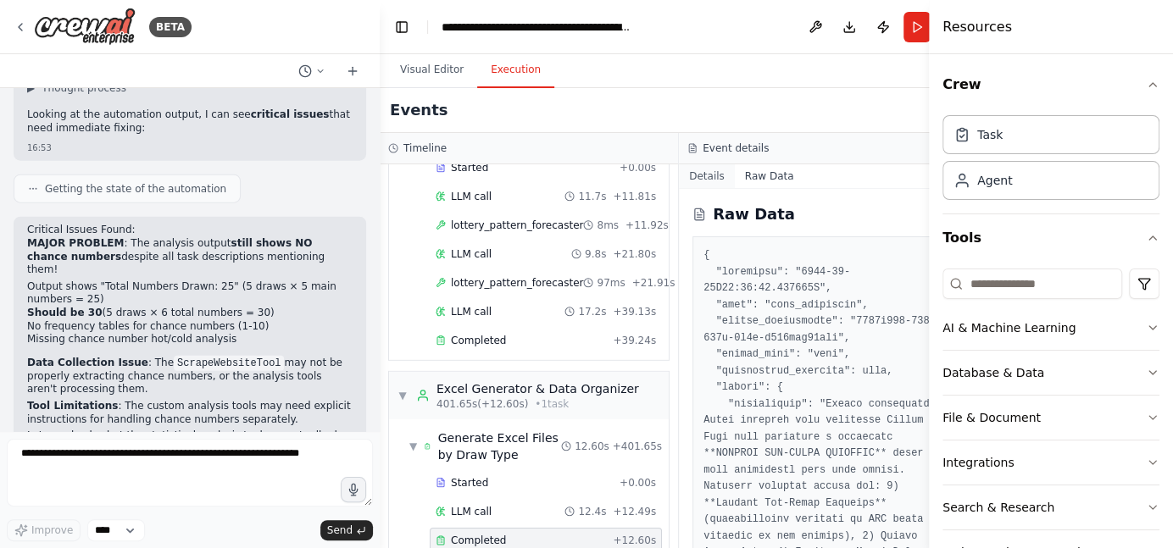
click at [683, 179] on button "Details" at bounding box center [707, 176] width 56 height 24
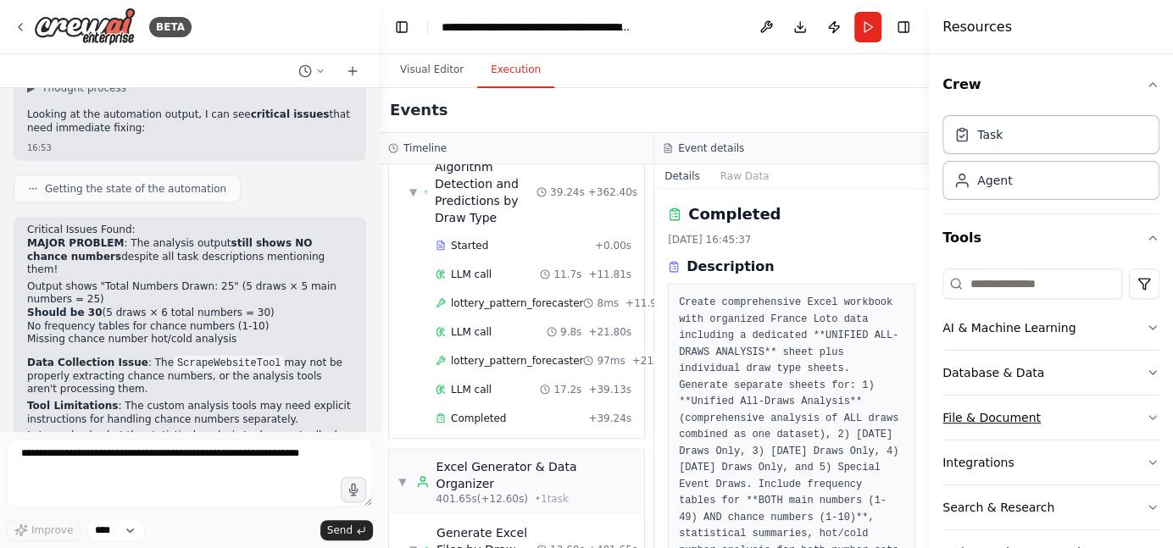
click at [1145, 411] on icon "button" at bounding box center [1152, 418] width 14 height 14
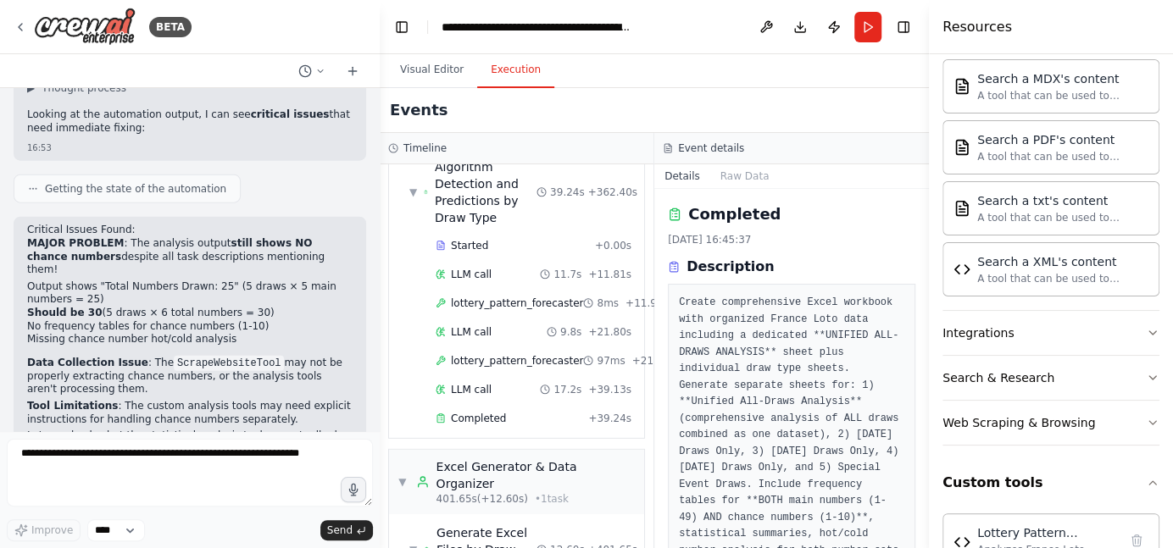
scroll to position [730, 0]
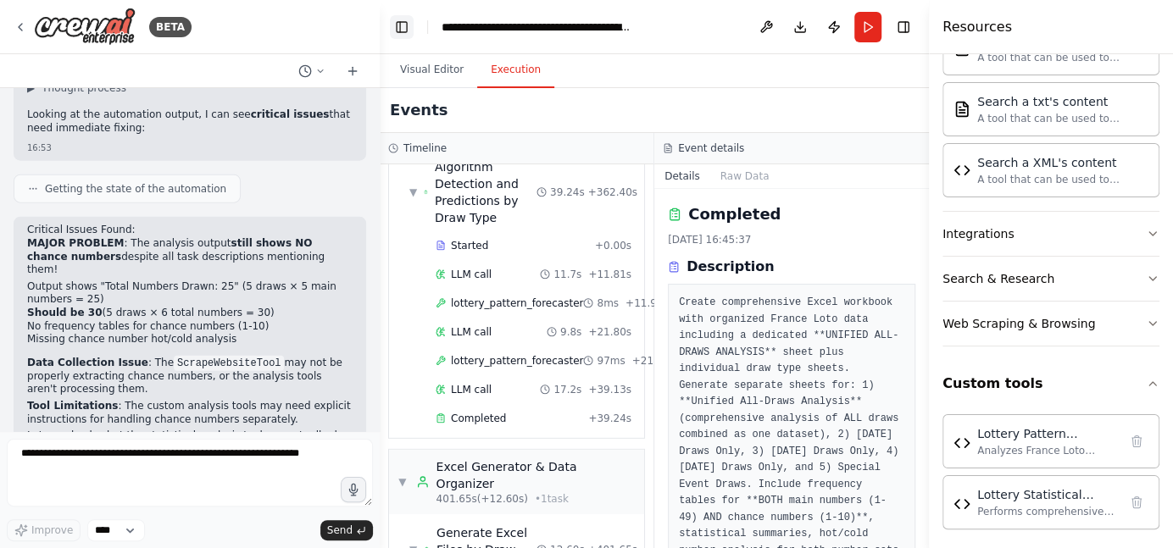
click at [411, 29] on button "Toggle Left Sidebar" at bounding box center [402, 27] width 24 height 24
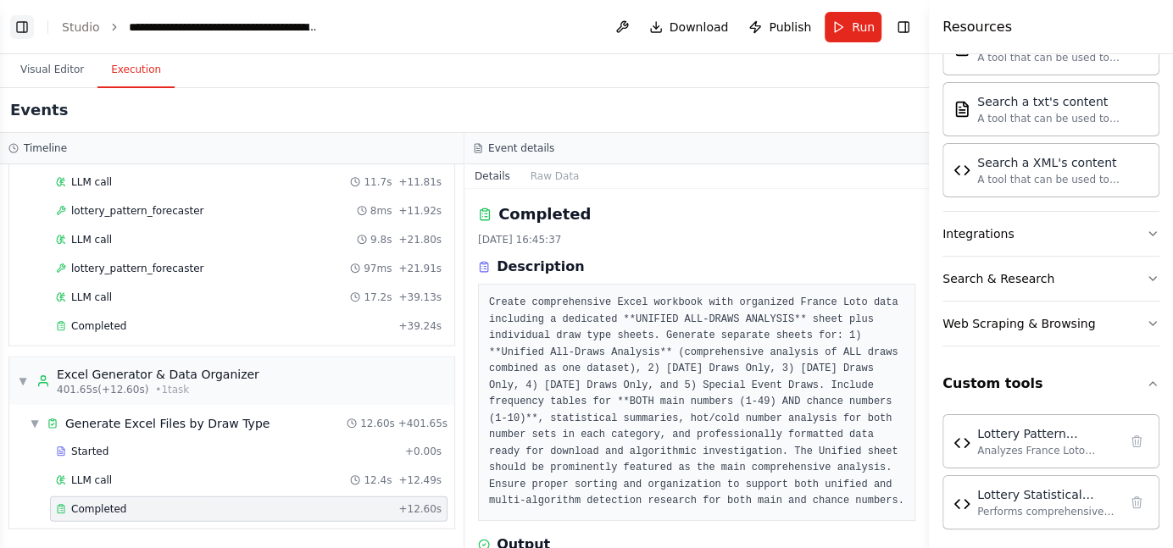
scroll to position [2571, 0]
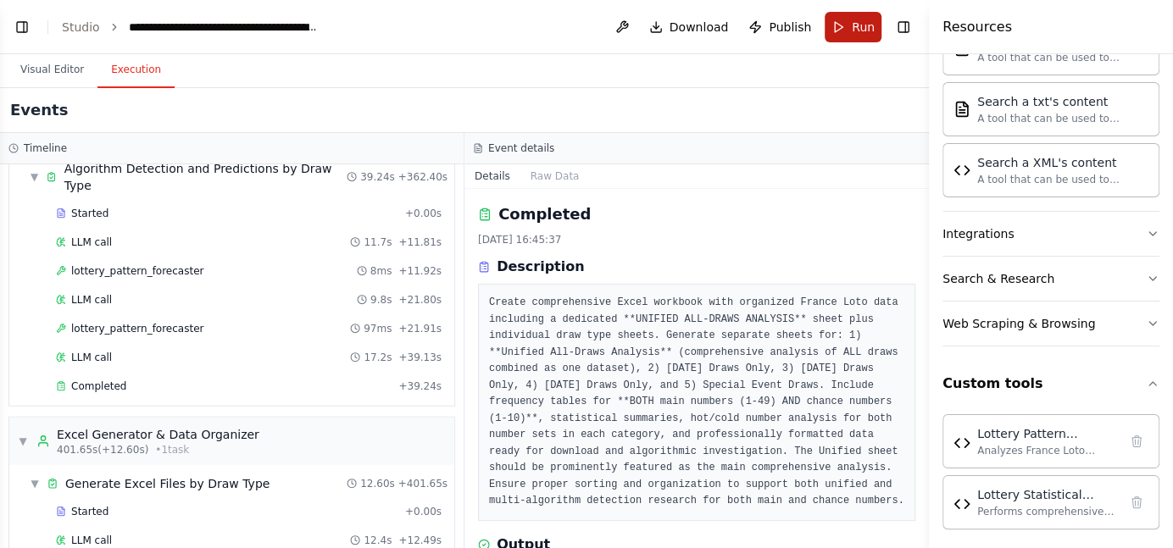
click at [866, 26] on span "Run" at bounding box center [862, 27] width 23 height 17
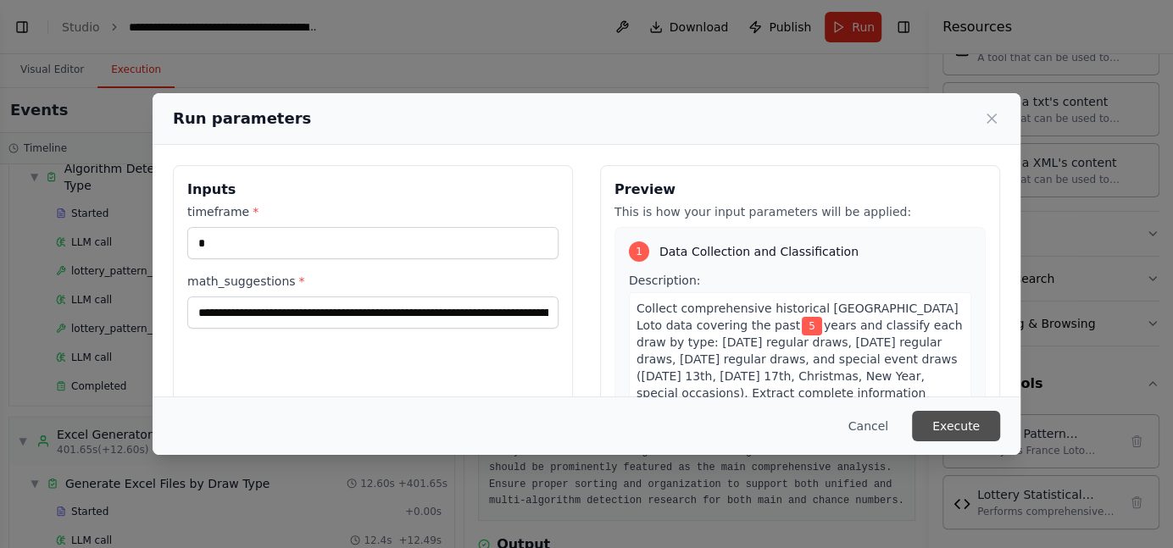
click at [979, 430] on button "Execute" at bounding box center [956, 426] width 88 height 31
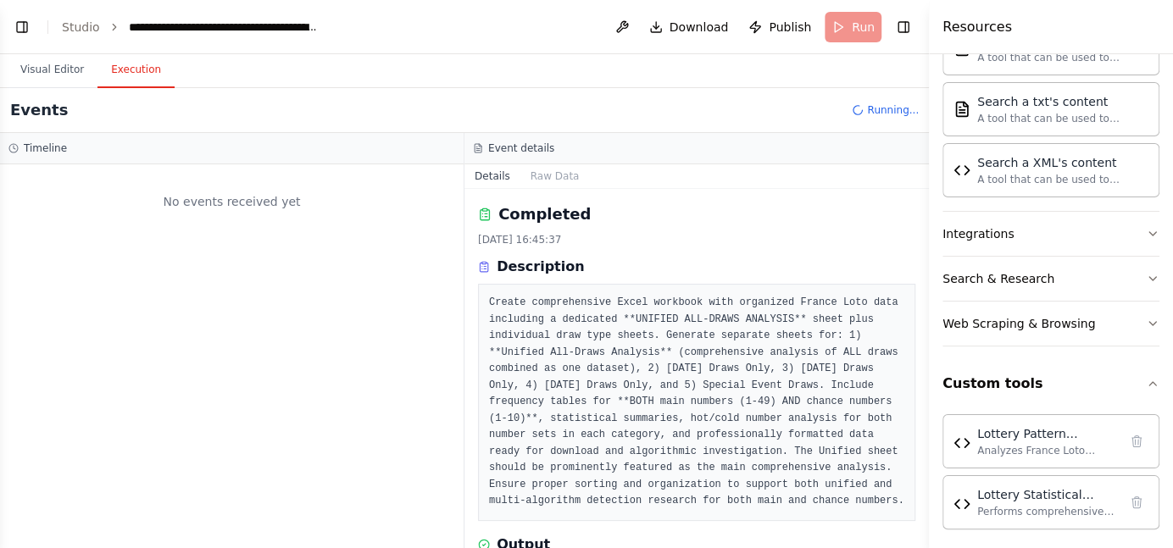
scroll to position [0, 0]
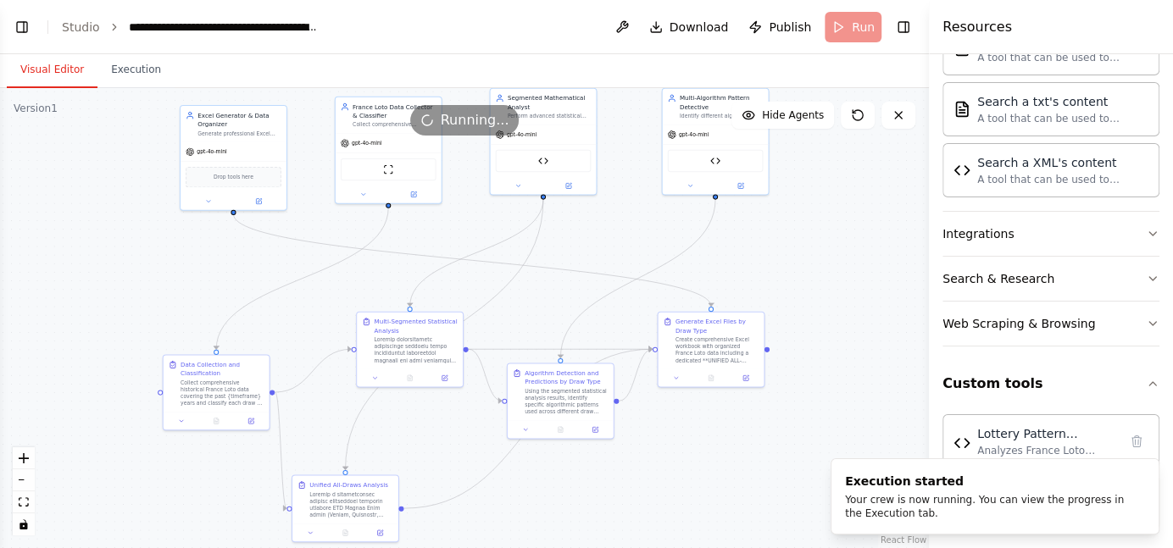
click at [47, 59] on button "Visual Editor" at bounding box center [52, 71] width 91 height 36
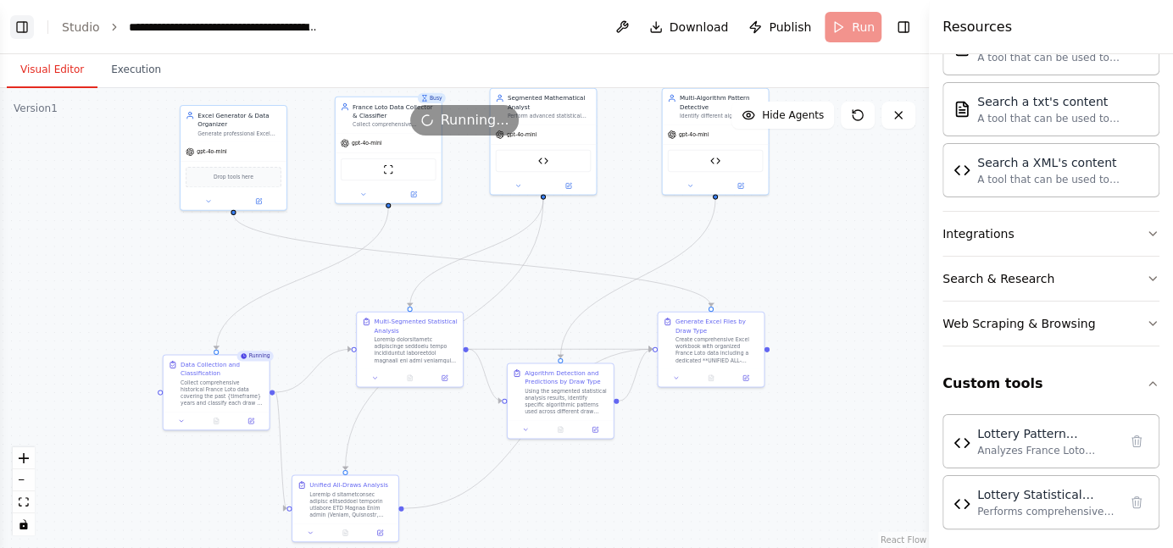
click at [23, 19] on button "Toggle Left Sidebar" at bounding box center [22, 27] width 24 height 24
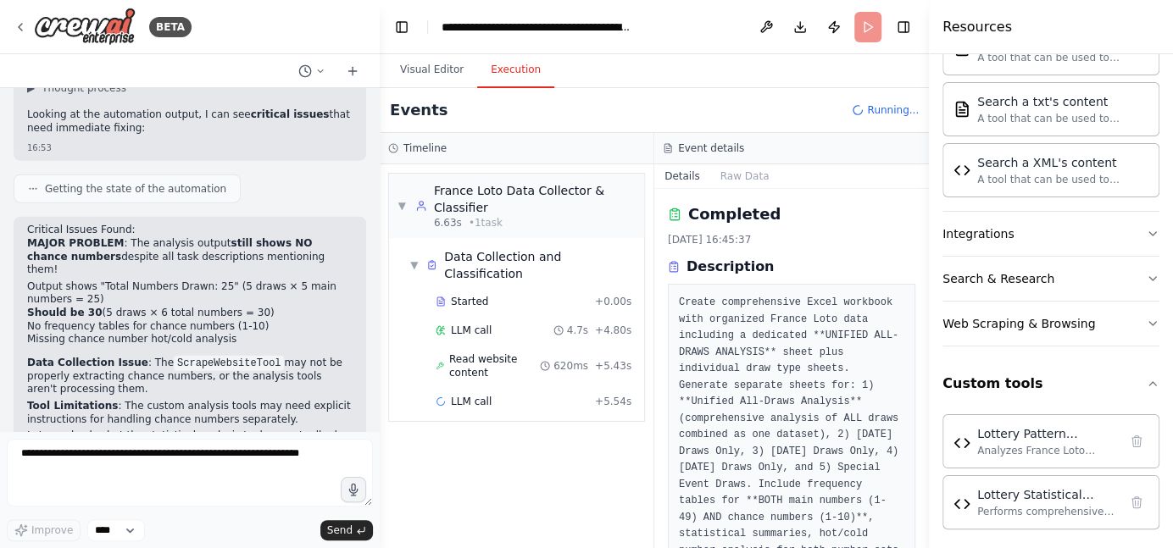
click at [515, 69] on button "Execution" at bounding box center [515, 71] width 77 height 36
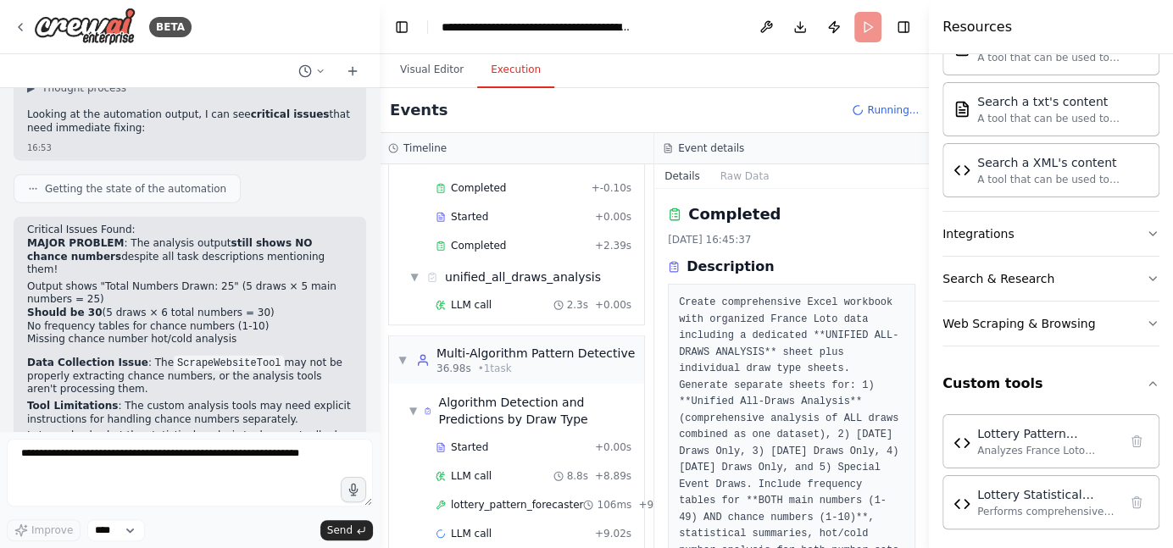
scroll to position [835, 0]
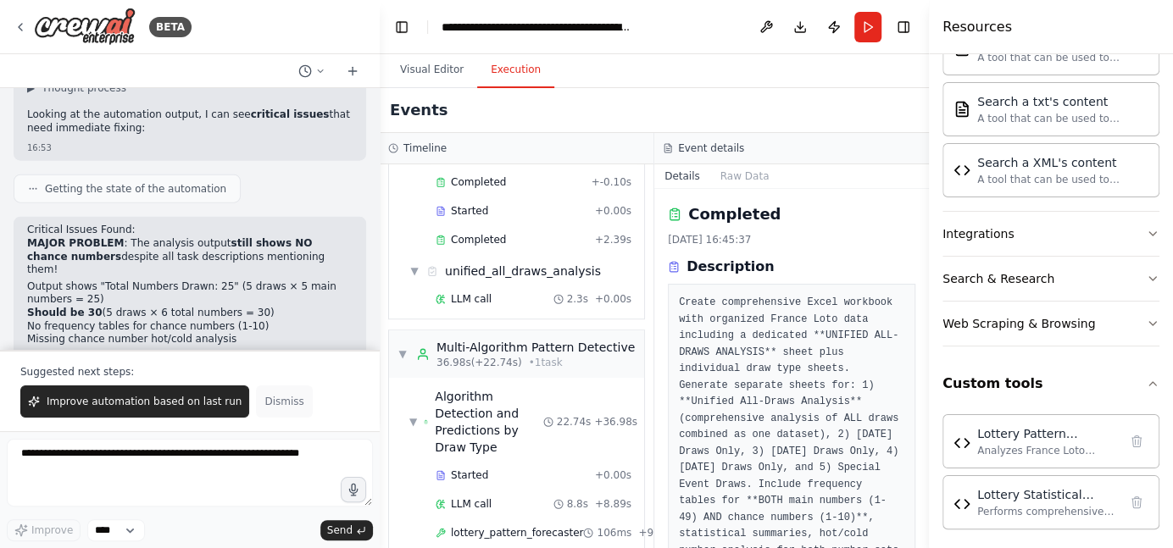
click at [261, 411] on button "Dismiss" at bounding box center [284, 401] width 56 height 32
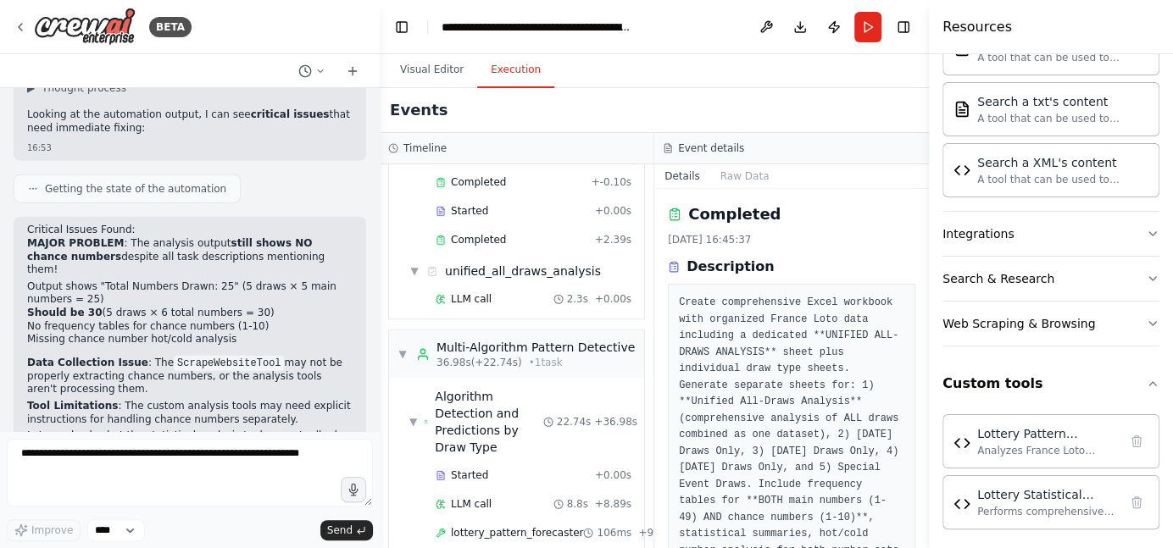
scroll to position [1095, 0]
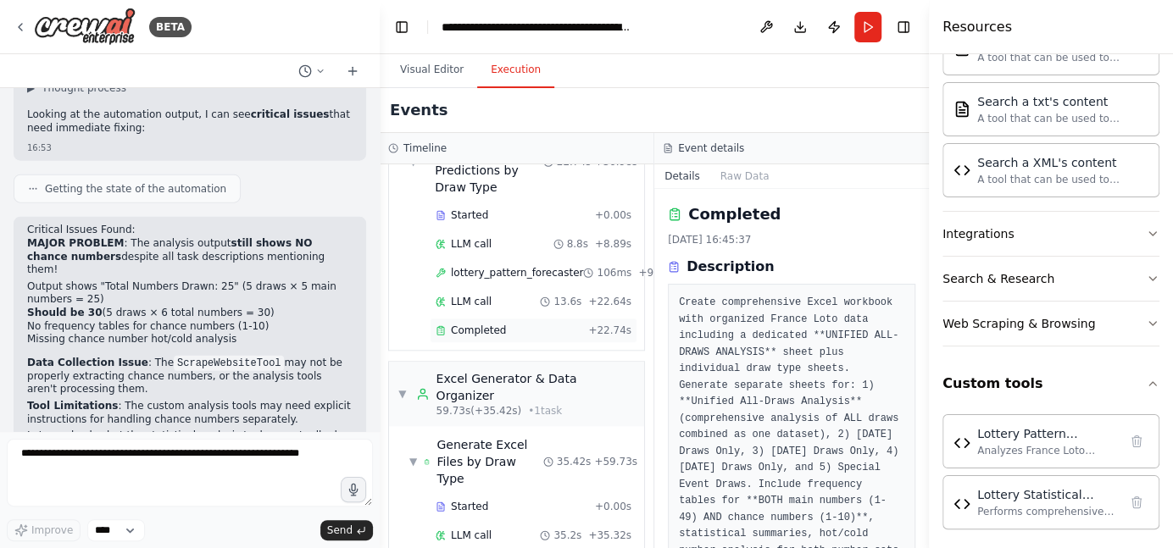
click at [489, 324] on span "Completed" at bounding box center [478, 331] width 55 height 14
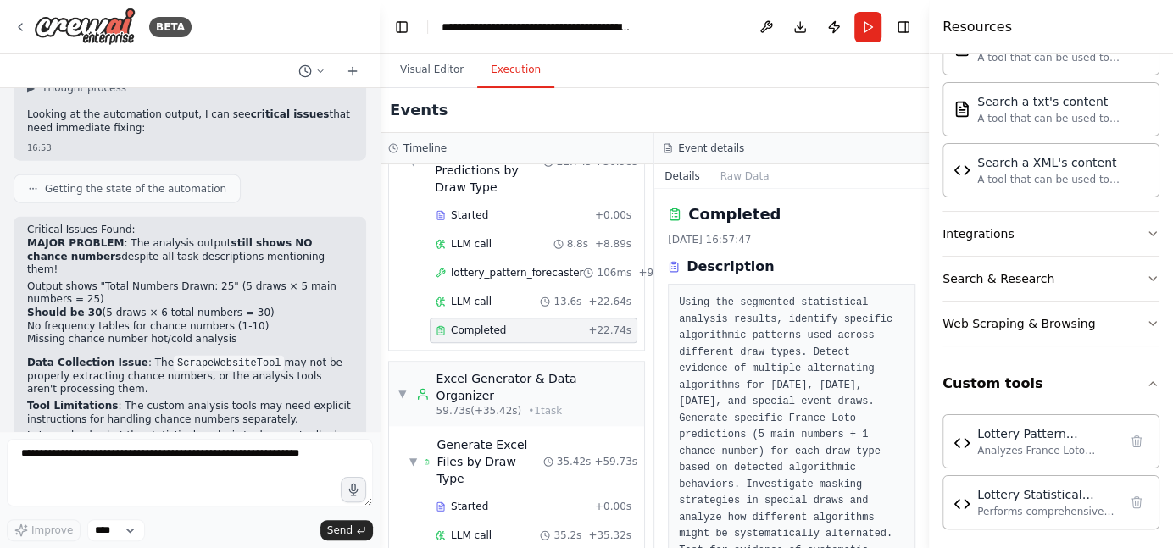
click at [464, 324] on span "Completed" at bounding box center [478, 331] width 55 height 14
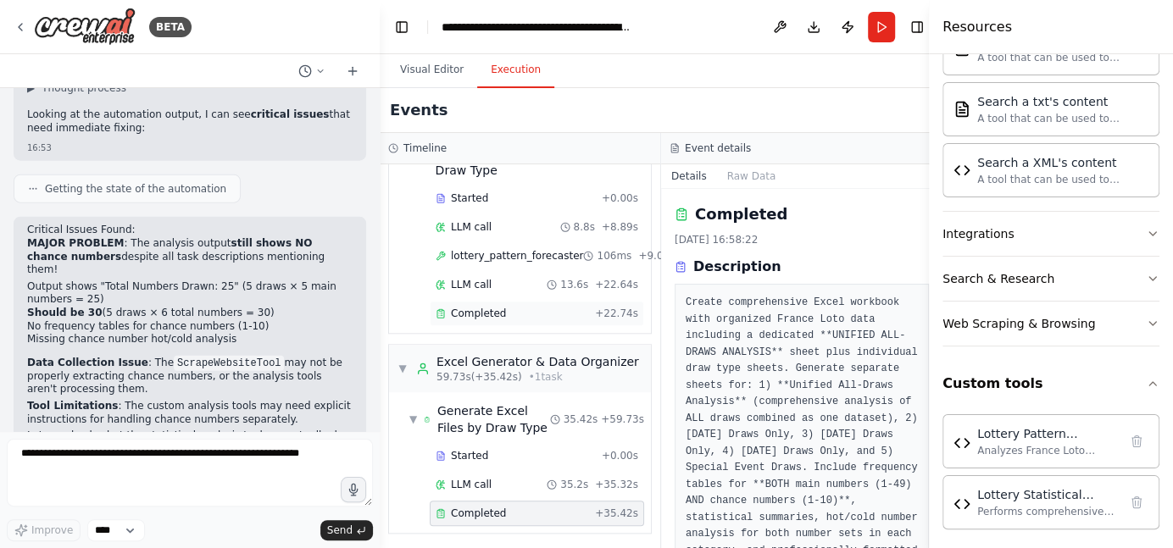
click at [460, 307] on span "Completed" at bounding box center [478, 314] width 55 height 14
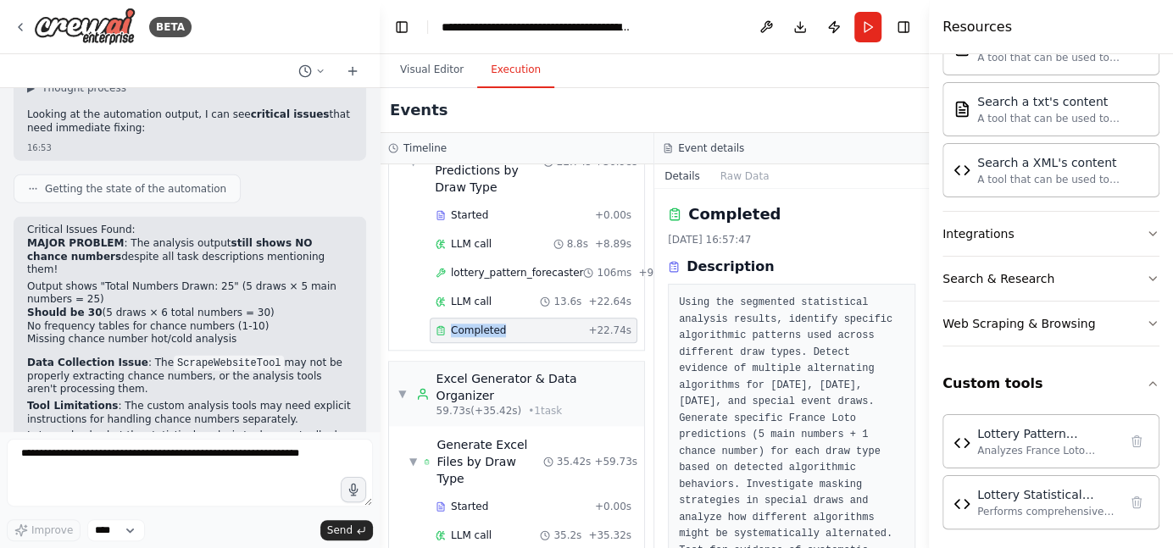
click at [460, 324] on span "Completed" at bounding box center [478, 331] width 55 height 14
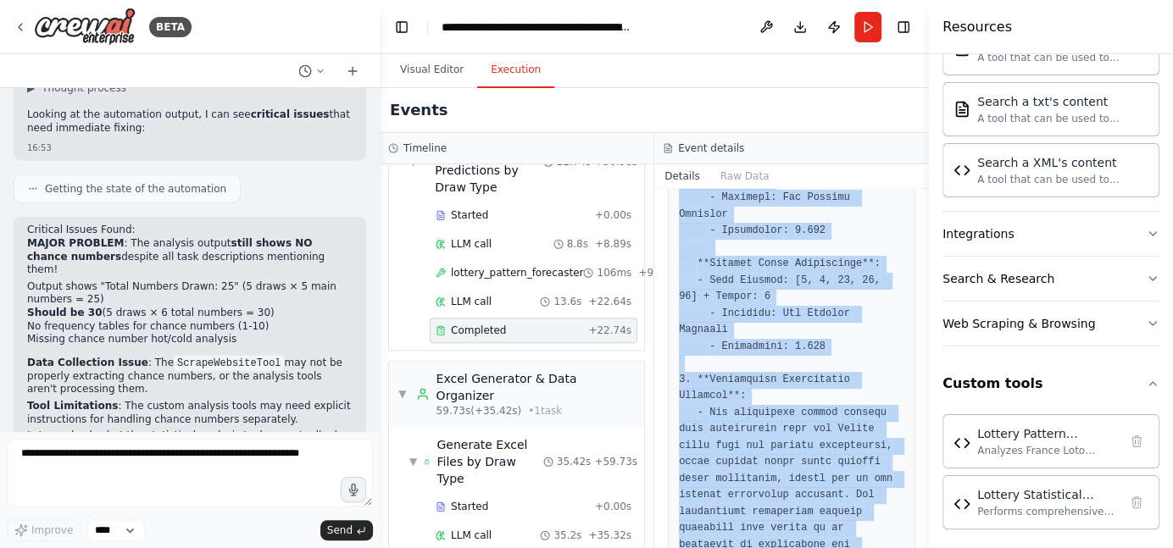
scroll to position [1894, 0]
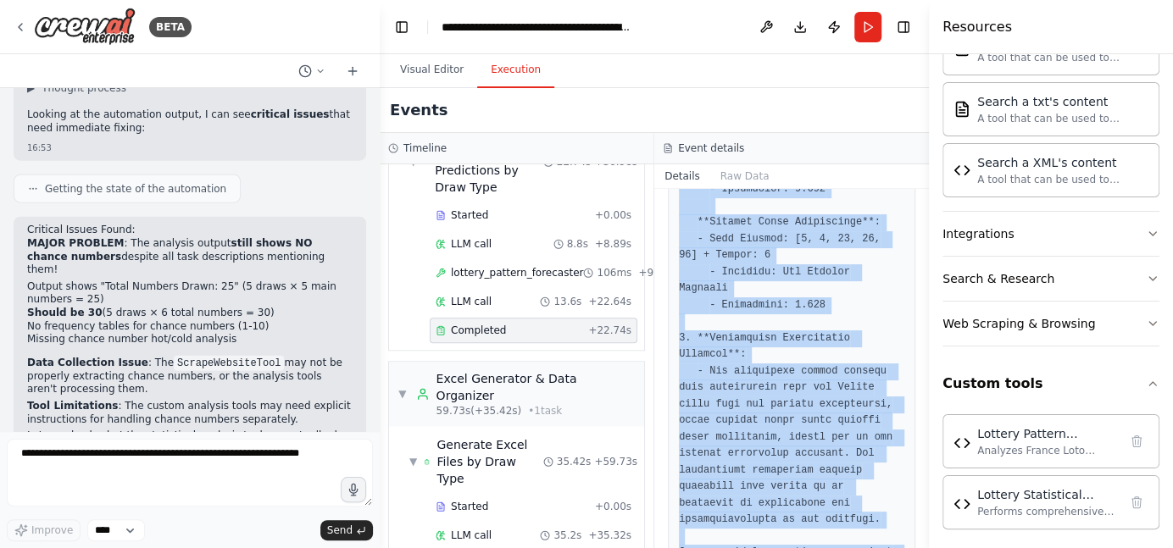
drag, startPoint x: 674, startPoint y: 300, endPoint x: 779, endPoint y: 545, distance: 266.4
click at [859, 547] on html "BETA I want to create a team that collect format organise in a excel file and a…" at bounding box center [586, 274] width 1173 height 548
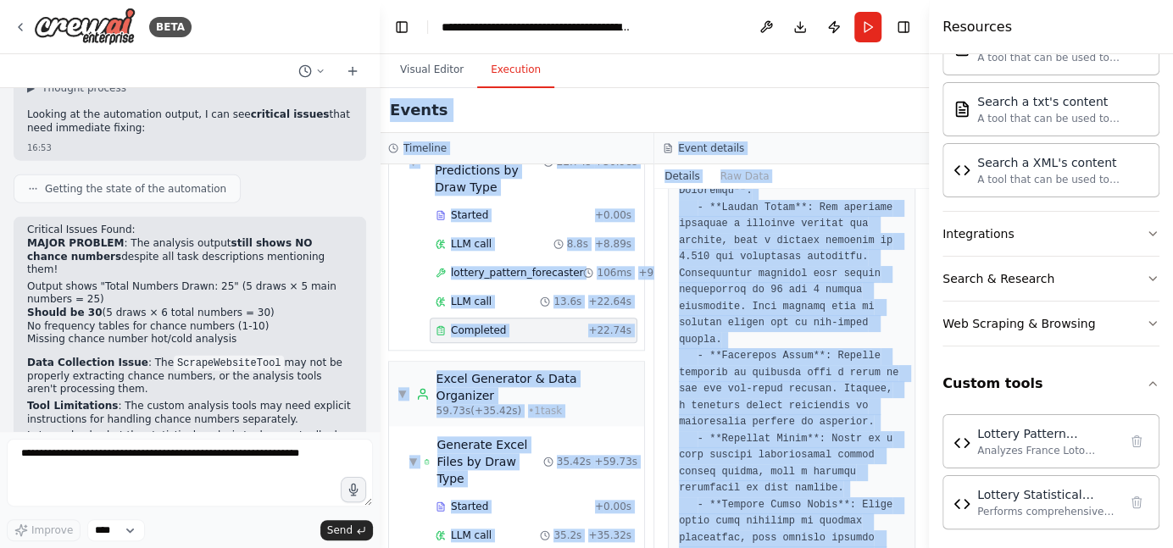
scroll to position [0, 0]
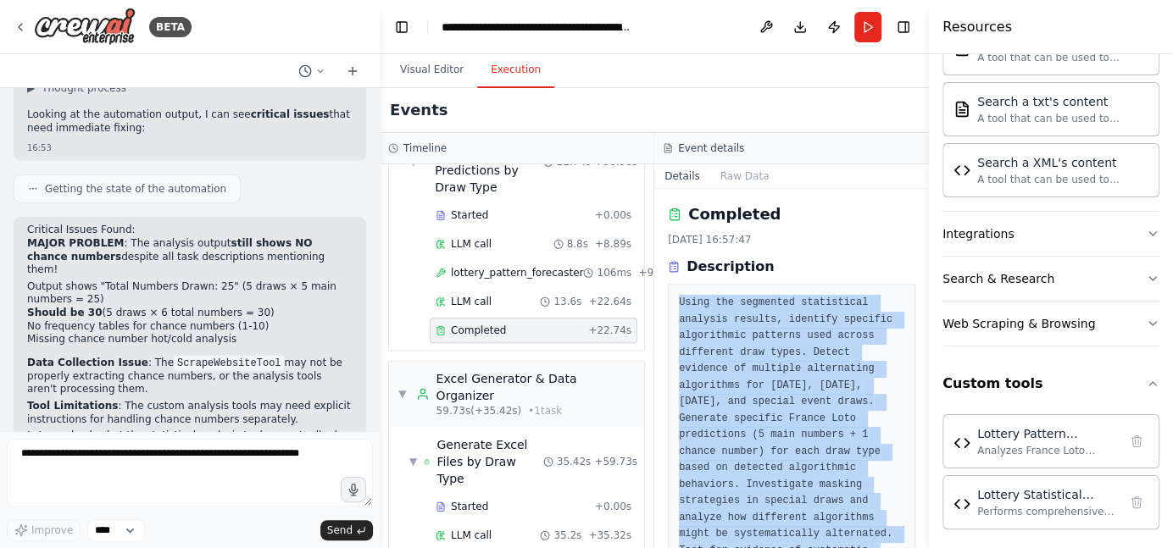
drag, startPoint x: 840, startPoint y: 508, endPoint x: 679, endPoint y: 297, distance: 264.9
click at [679, 297] on div "Completed 17/09/2025, 16:57:47 Description Using the segmented statistical anal…" at bounding box center [791, 368] width 275 height 359
copy div "Using the segmented statistical analysis results, identify specific algorithmic…"
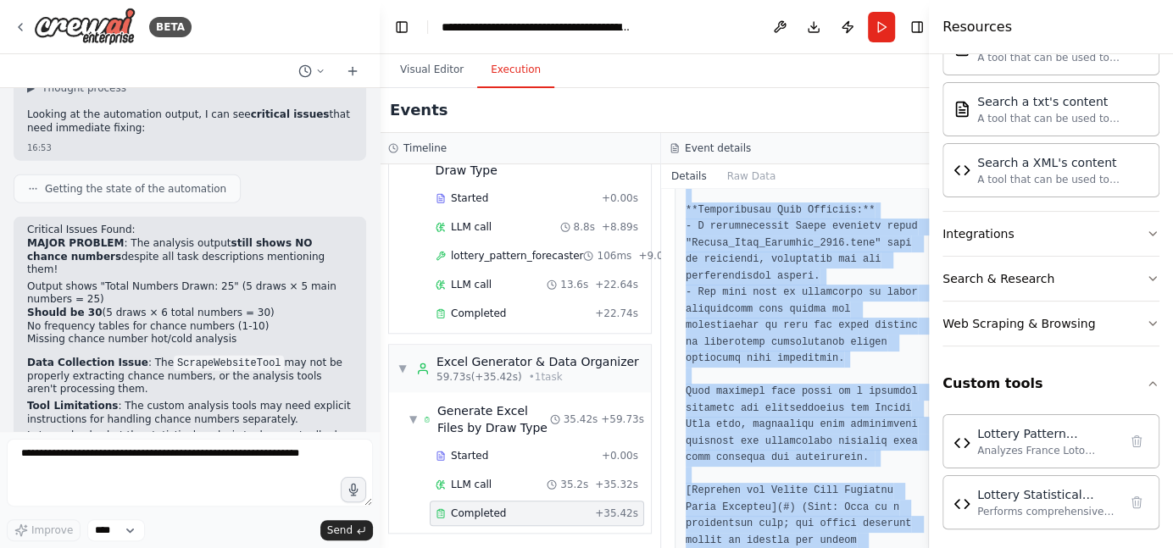
scroll to position [2274, 0]
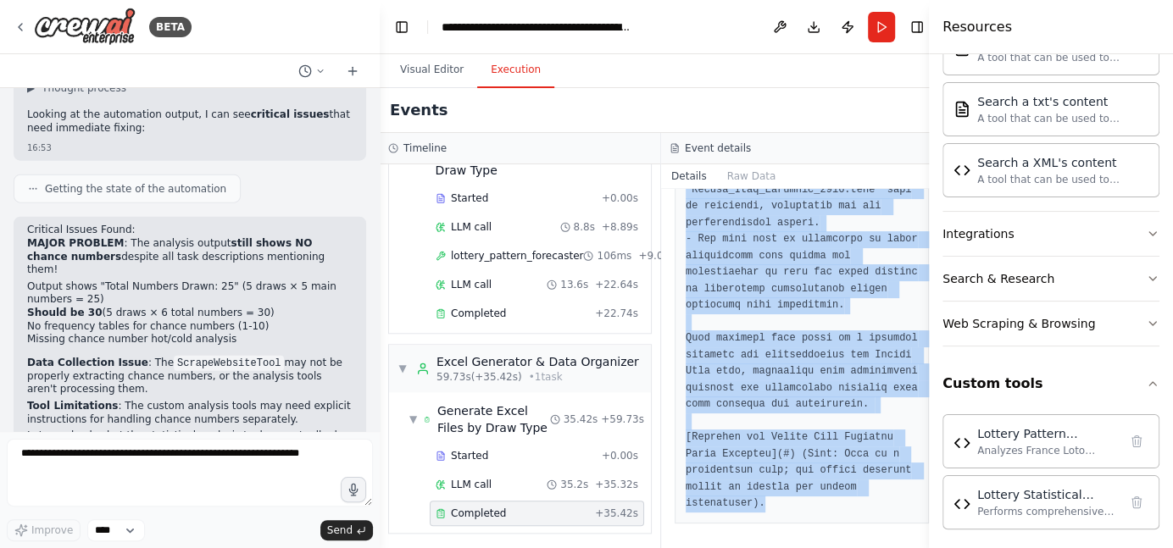
drag, startPoint x: 673, startPoint y: 300, endPoint x: 862, endPoint y: 546, distance: 309.9
click at [904, 547] on html "BETA I want to create a team that collect format organise in a excel file and a…" at bounding box center [586, 274] width 1173 height 548
copy div "Create comprehensive Excel workbook with organized France Loto data including a…"
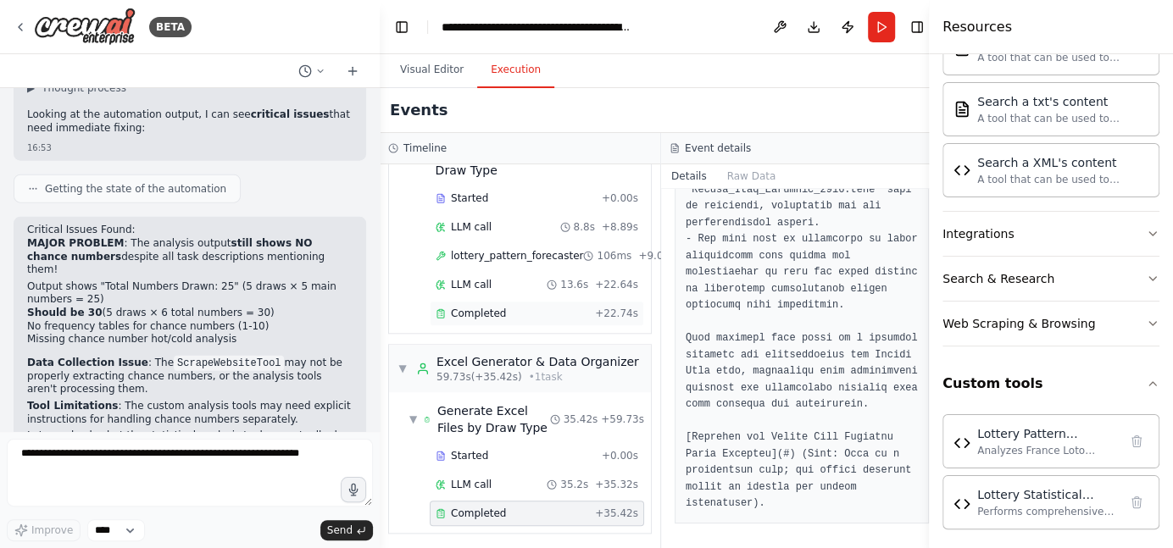
click at [479, 307] on span "Completed" at bounding box center [478, 314] width 55 height 14
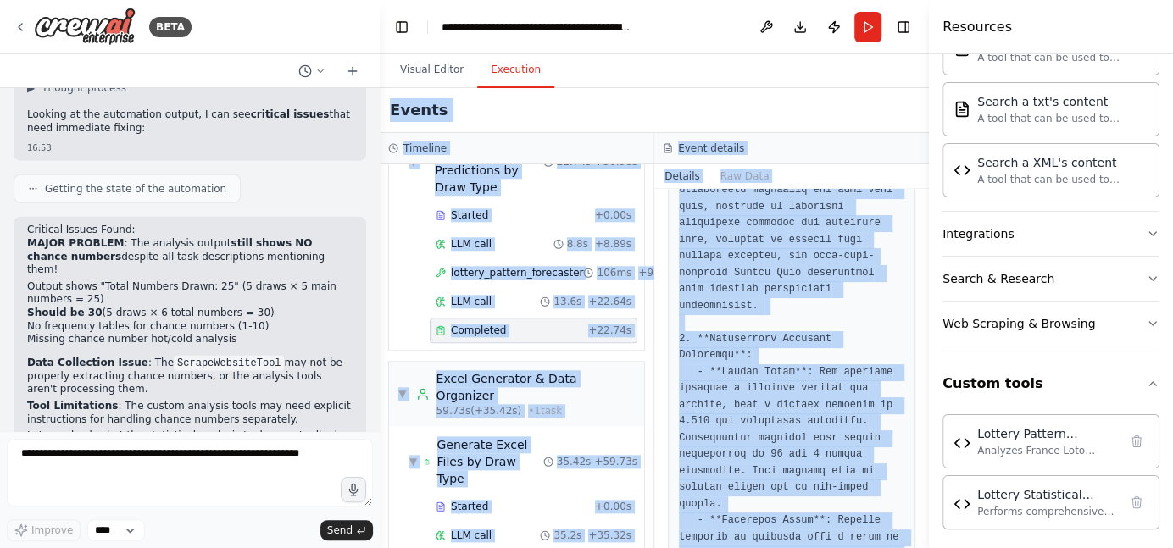
scroll to position [0, 0]
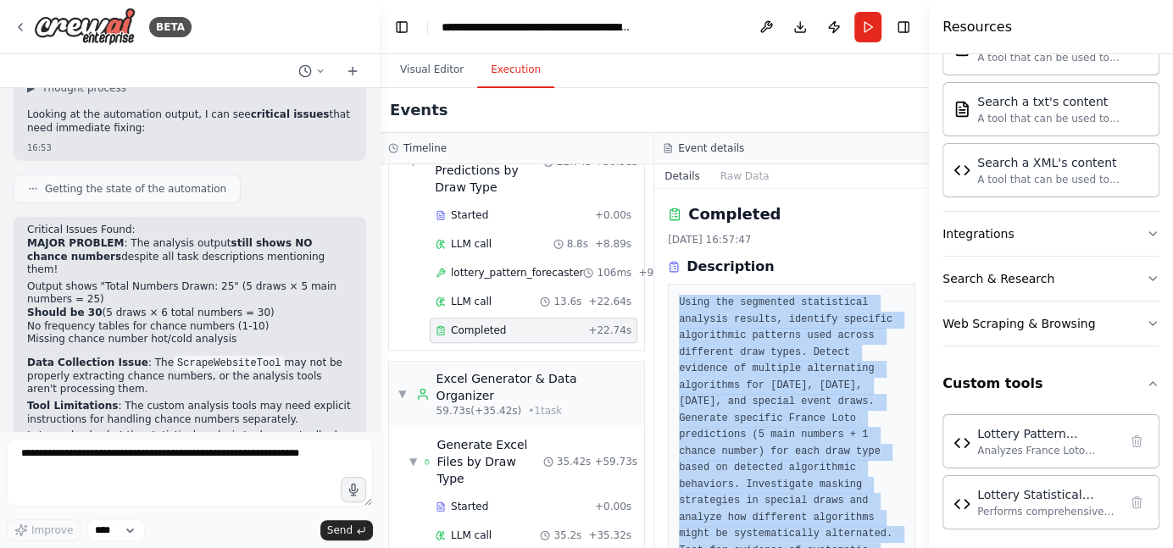
drag, startPoint x: 850, startPoint y: 501, endPoint x: 675, endPoint y: 299, distance: 266.7
click at [675, 299] on div "Completed 17/09/2025, 16:57:47 Description Using the segmented statistical anal…" at bounding box center [791, 368] width 275 height 359
copy div "Using the segmented statistical analysis results, identify specific algorithmic…"
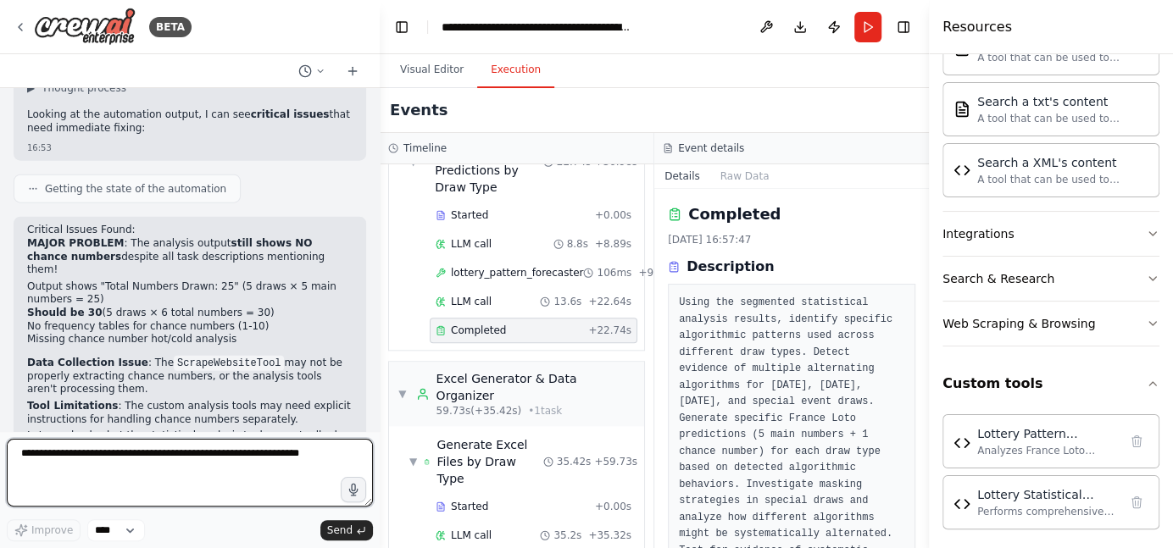
click at [220, 490] on textarea at bounding box center [190, 473] width 366 height 68
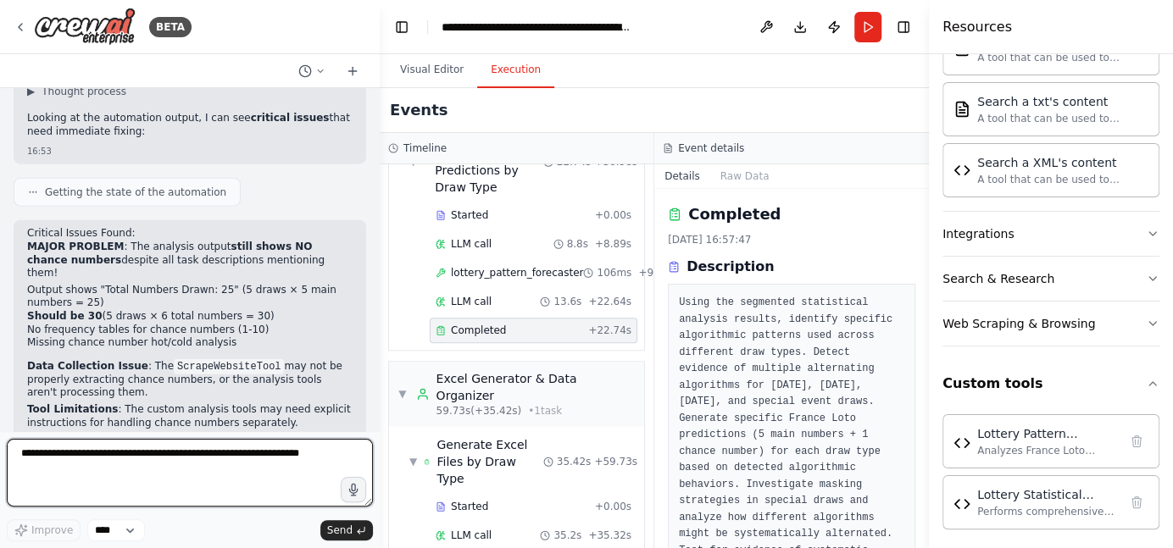
scroll to position [18316, 0]
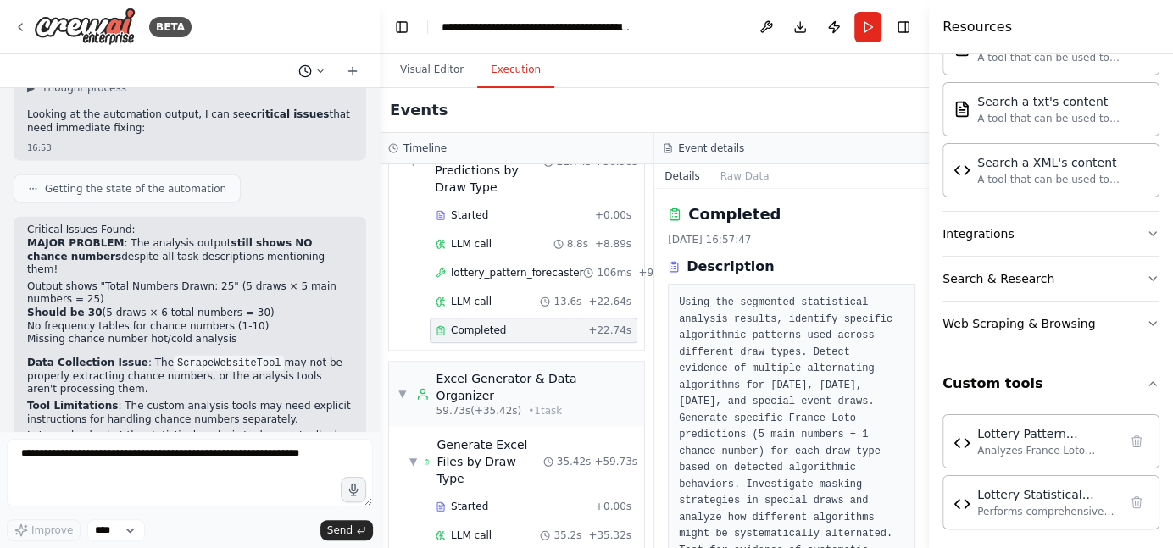
click at [314, 68] on button at bounding box center [311, 71] width 41 height 20
click at [261, 280] on div at bounding box center [190, 274] width 380 height 548
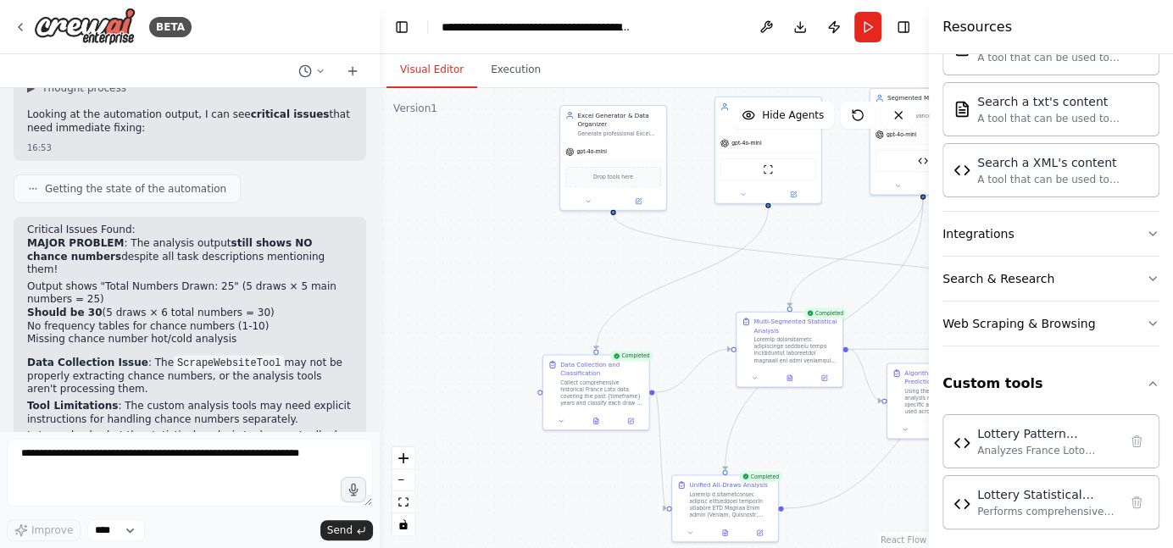
click at [443, 66] on button "Visual Editor" at bounding box center [431, 71] width 91 height 36
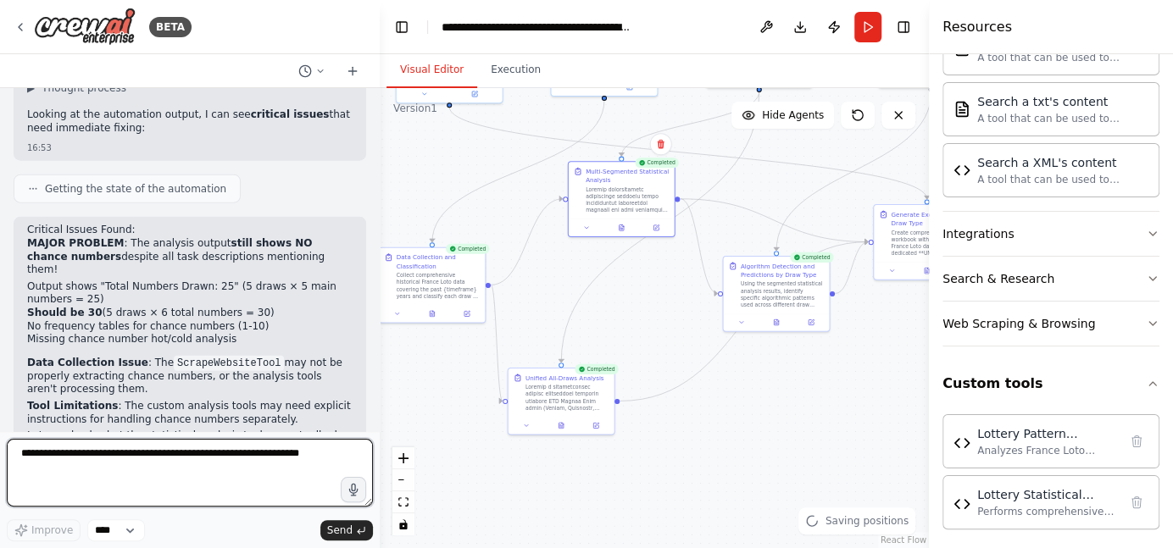
click at [286, 469] on textarea at bounding box center [190, 473] width 366 height 68
type textarea "**********"
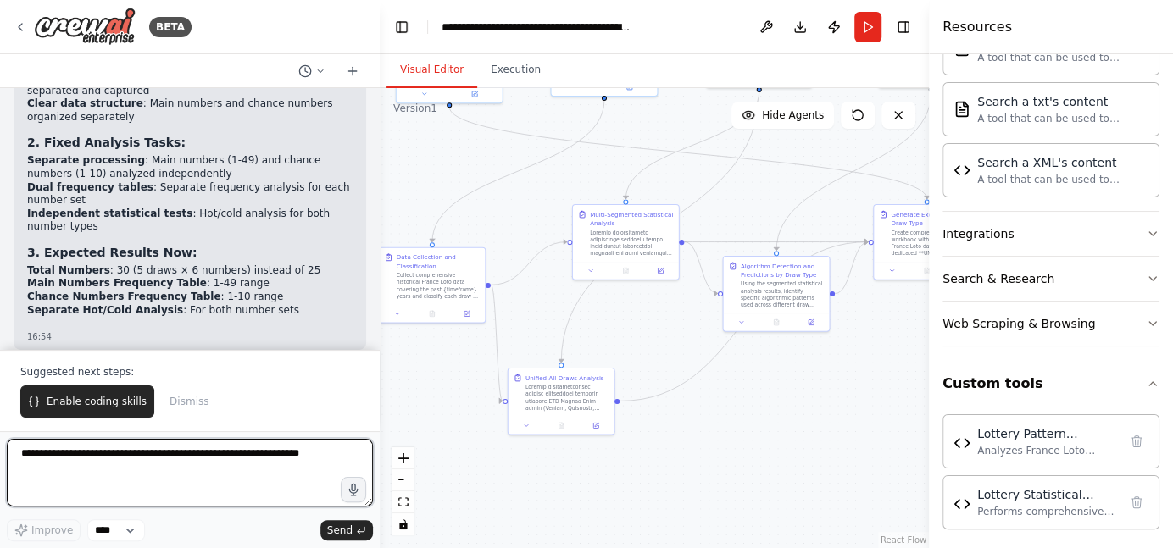
scroll to position [19149, 0]
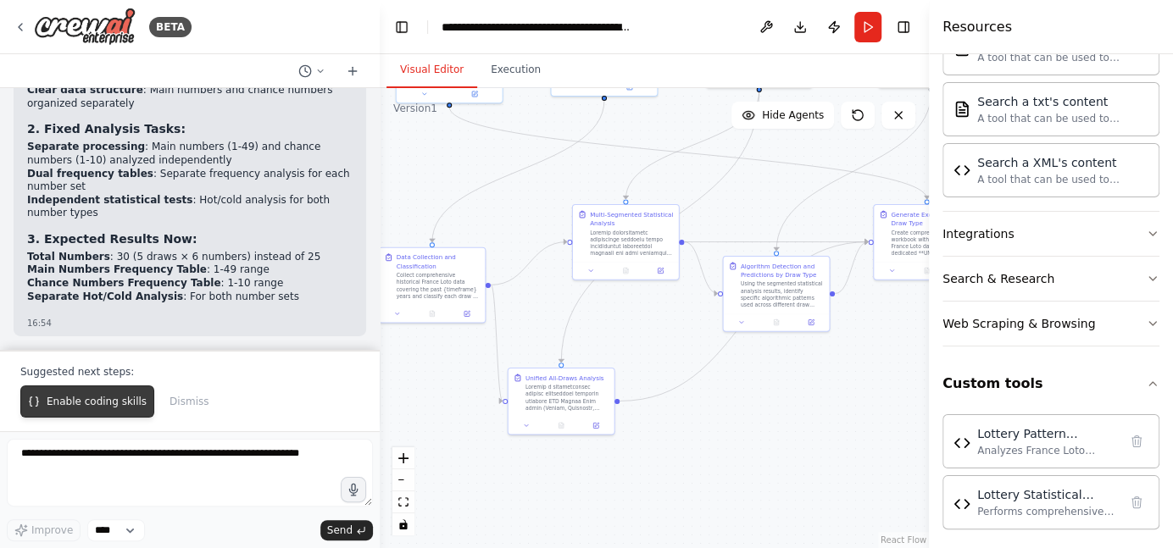
click at [89, 406] on span "Enable coding skills" at bounding box center [97, 402] width 100 height 14
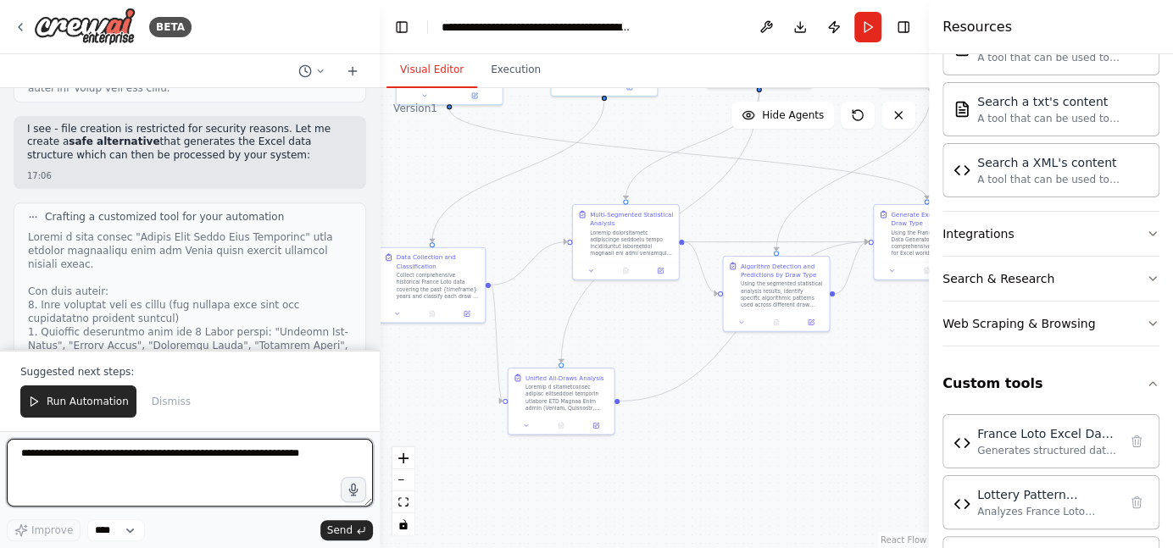
scroll to position [20992, 0]
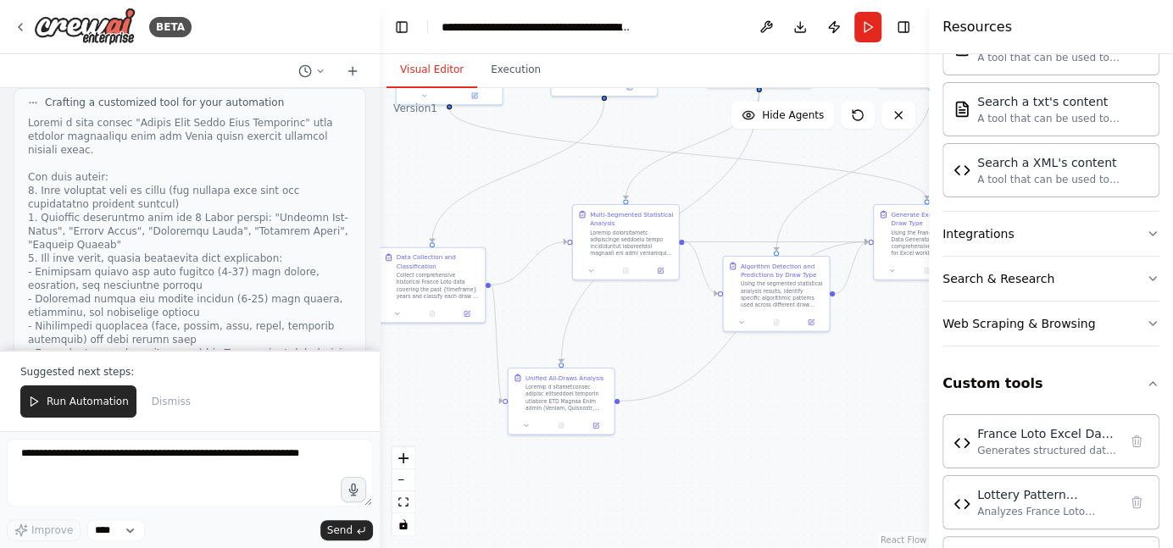
scroll to position [21137, 0]
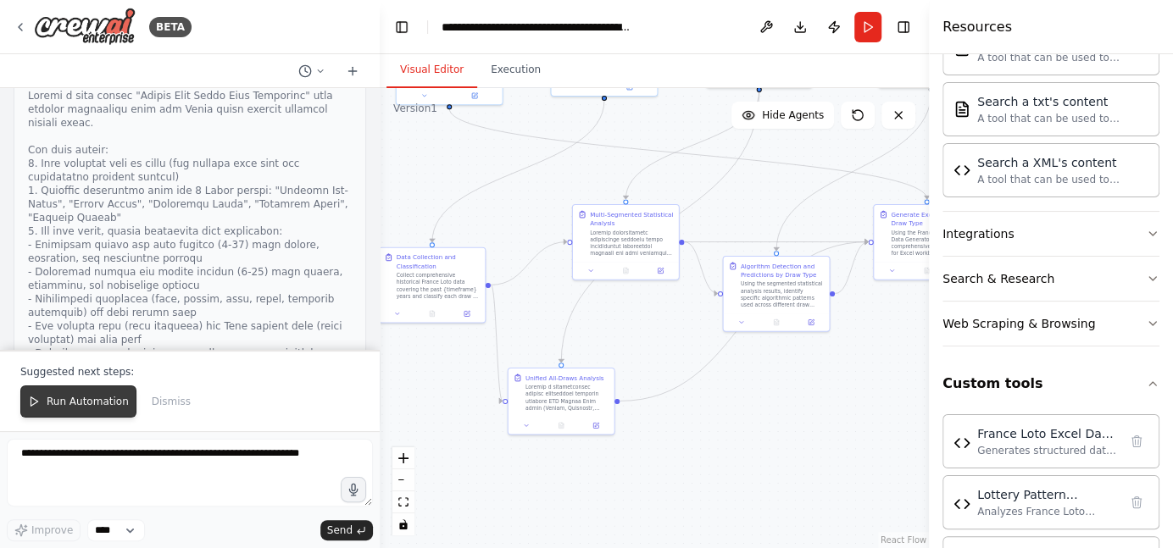
click at [81, 415] on button "Run Automation" at bounding box center [78, 401] width 116 height 32
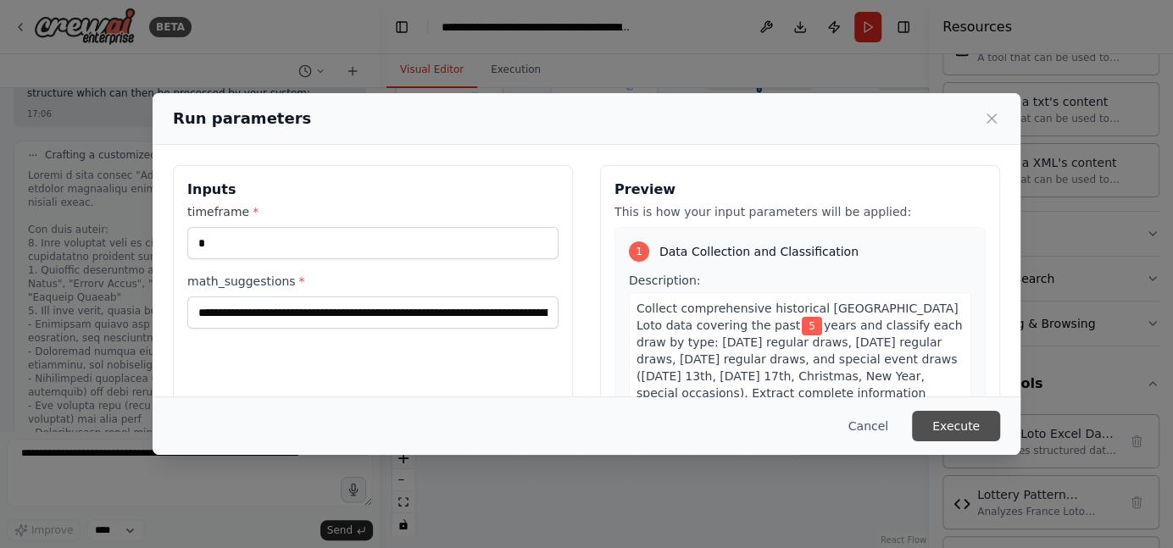
click at [985, 427] on button "Execute" at bounding box center [956, 426] width 88 height 31
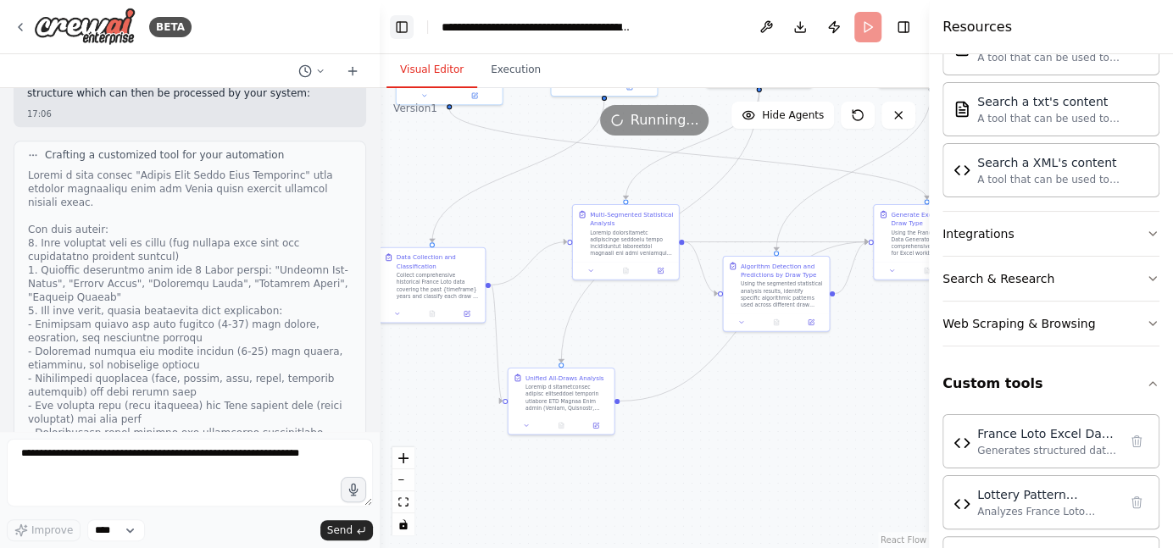
click at [395, 27] on button "Toggle Left Sidebar" at bounding box center [402, 27] width 24 height 24
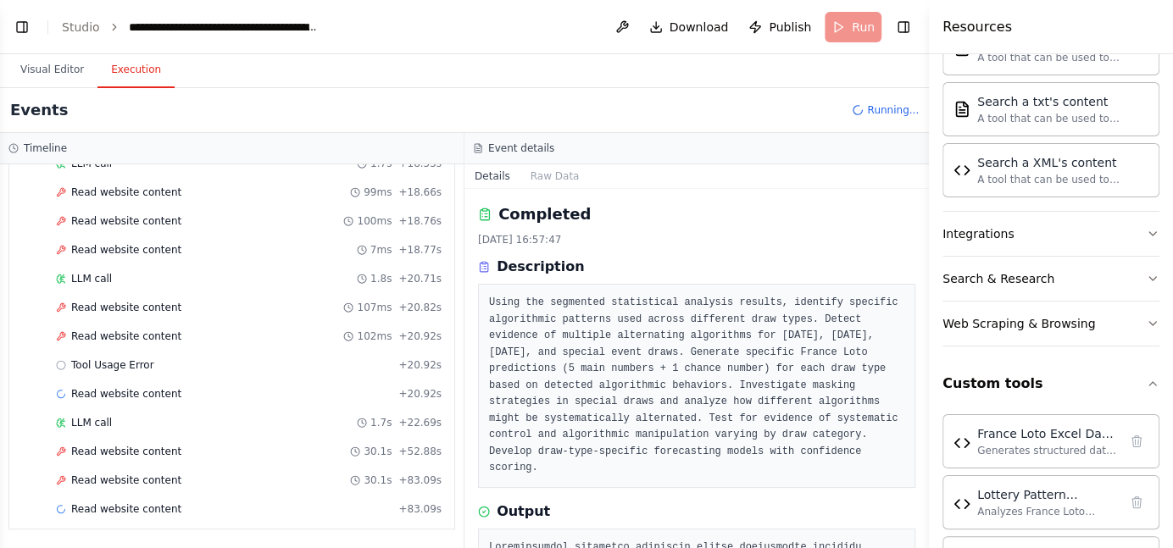
scroll to position [522, 0]
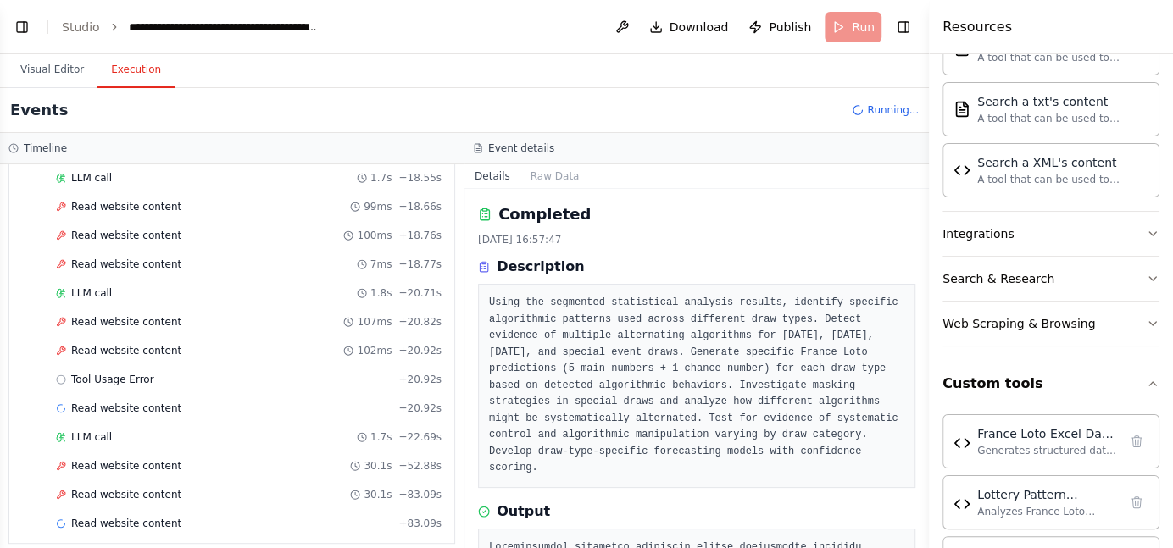
click at [125, 63] on button "Execution" at bounding box center [135, 71] width 77 height 36
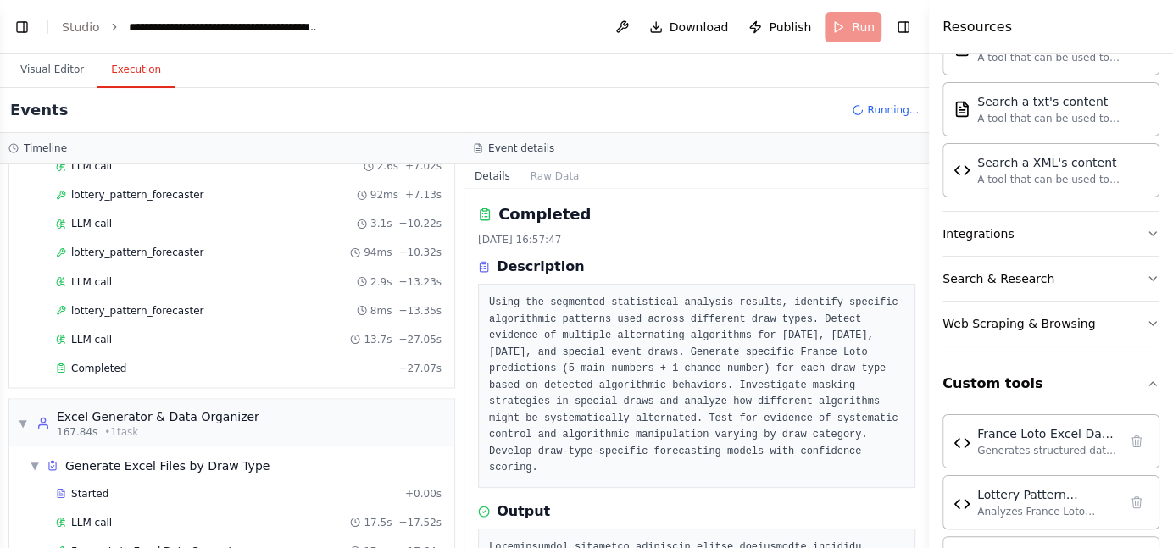
scroll to position [1889, 0]
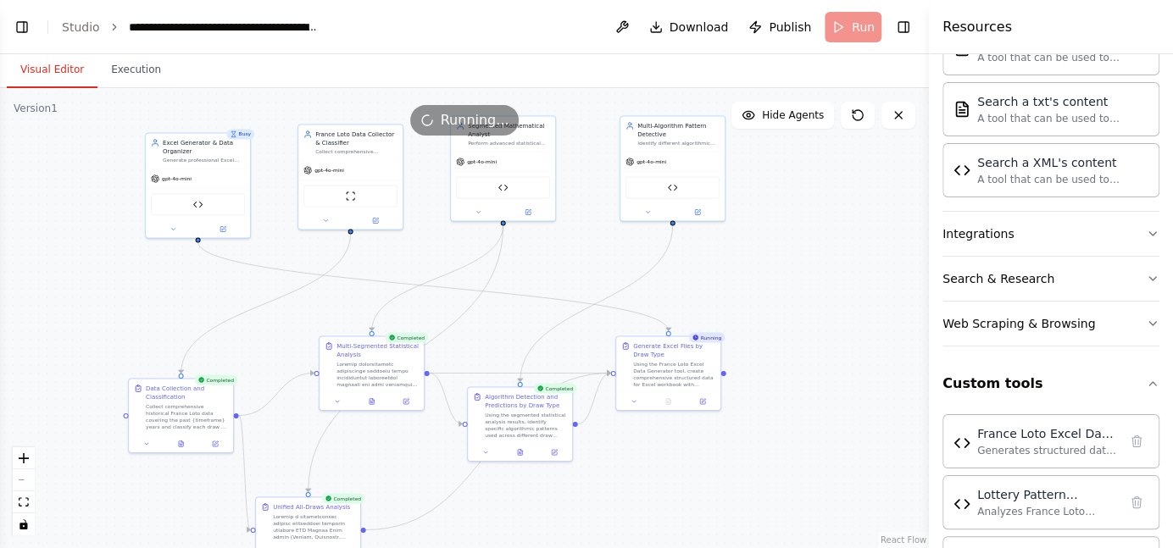
click at [36, 62] on button "Visual Editor" at bounding box center [52, 71] width 91 height 36
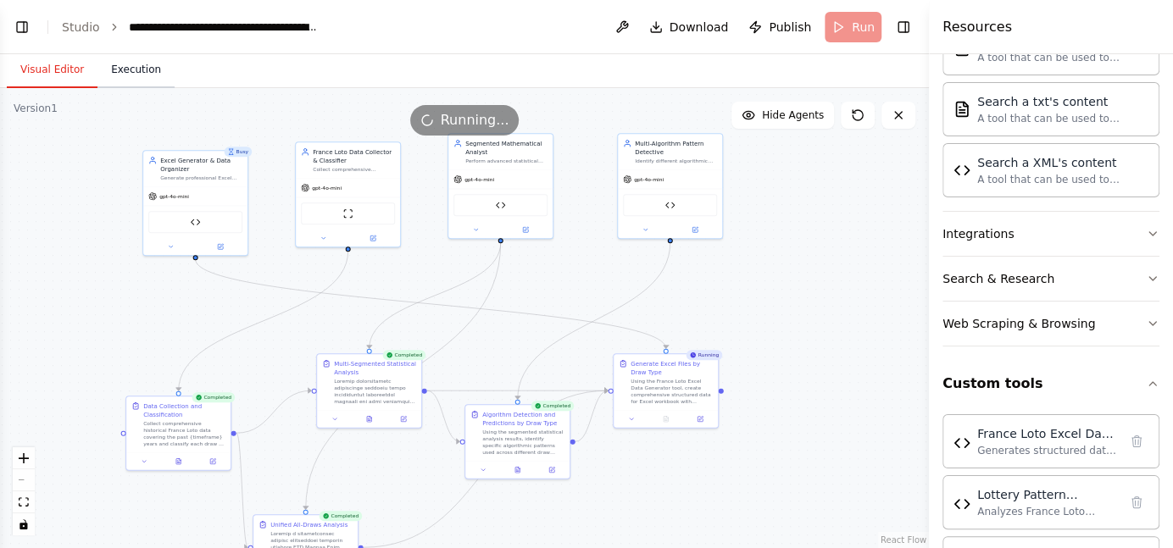
click at [138, 65] on button "Execution" at bounding box center [135, 71] width 77 height 36
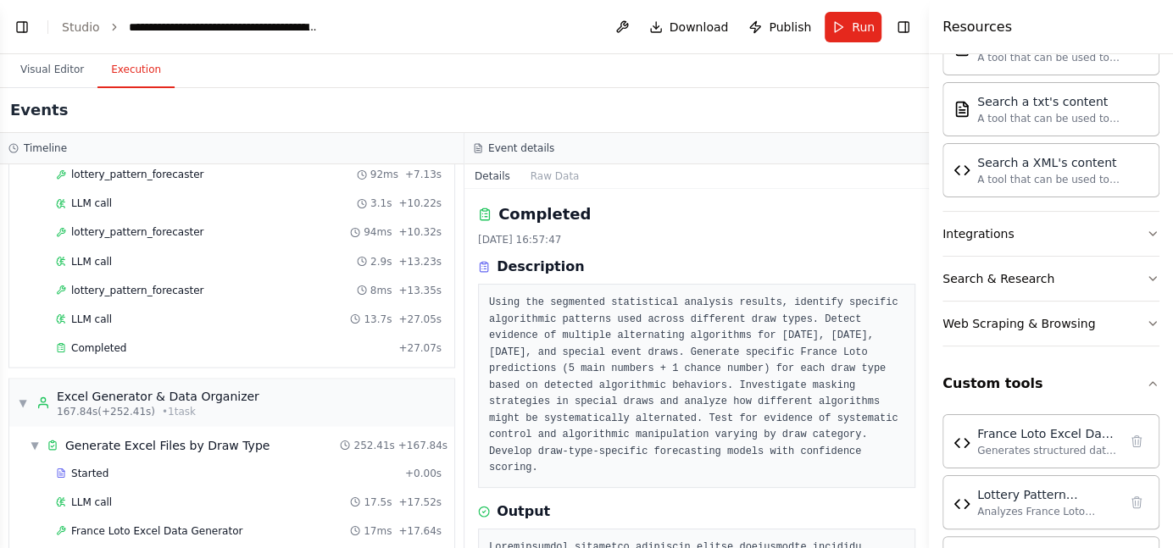
scroll to position [1918, 0]
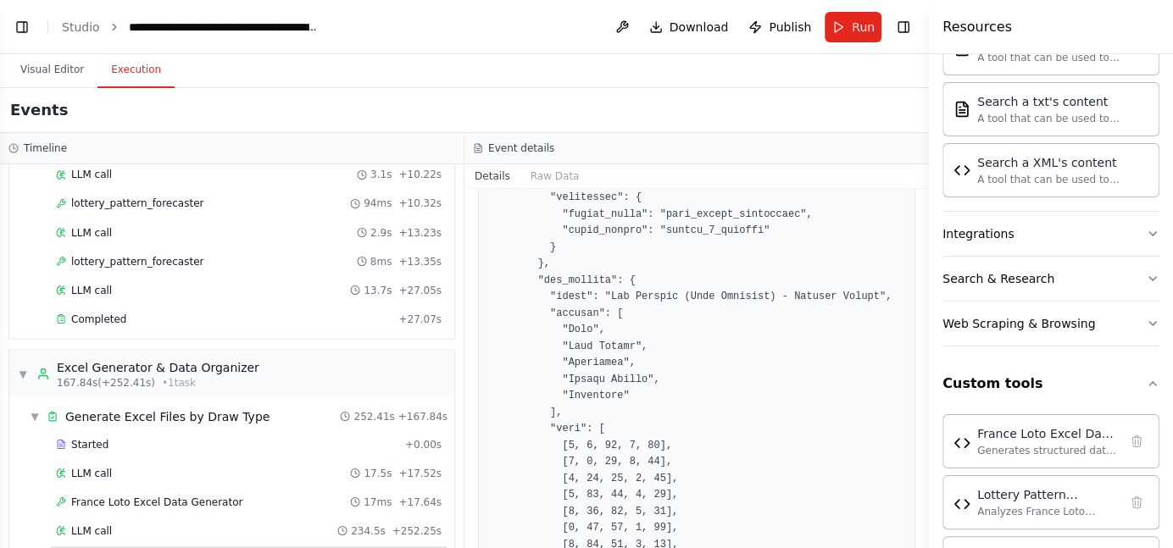
scroll to position [17806, 0]
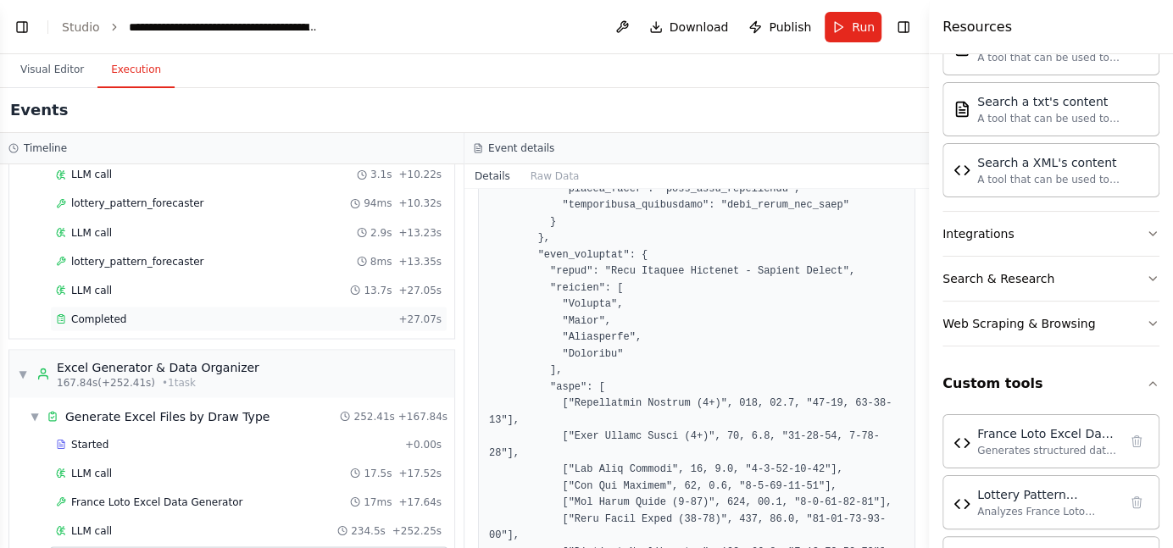
click at [125, 312] on div "Completed" at bounding box center [224, 319] width 336 height 14
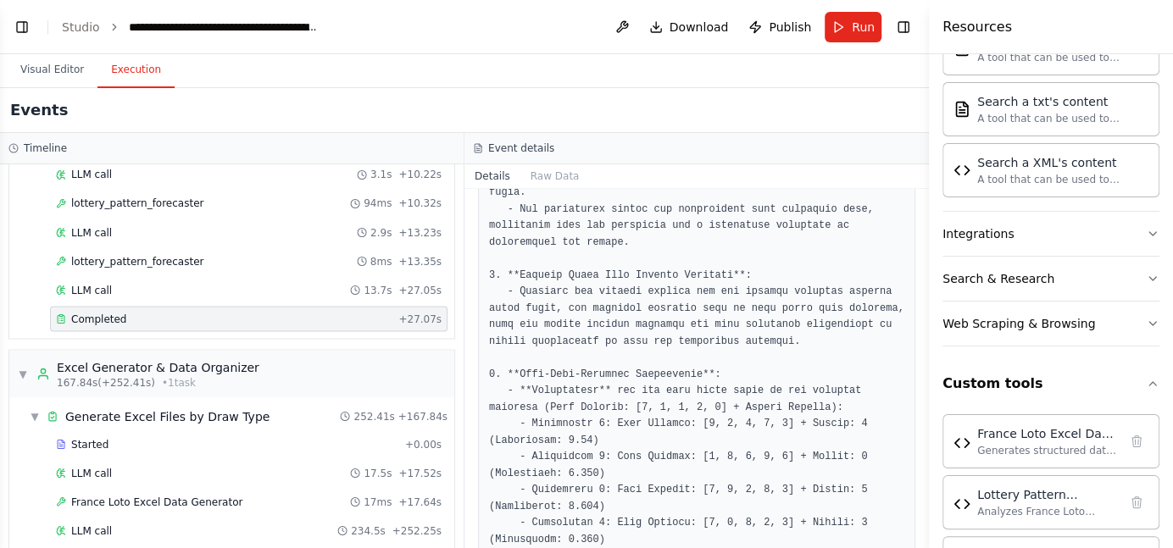
scroll to position [774, 0]
